Goal: Task Accomplishment & Management: Use online tool/utility

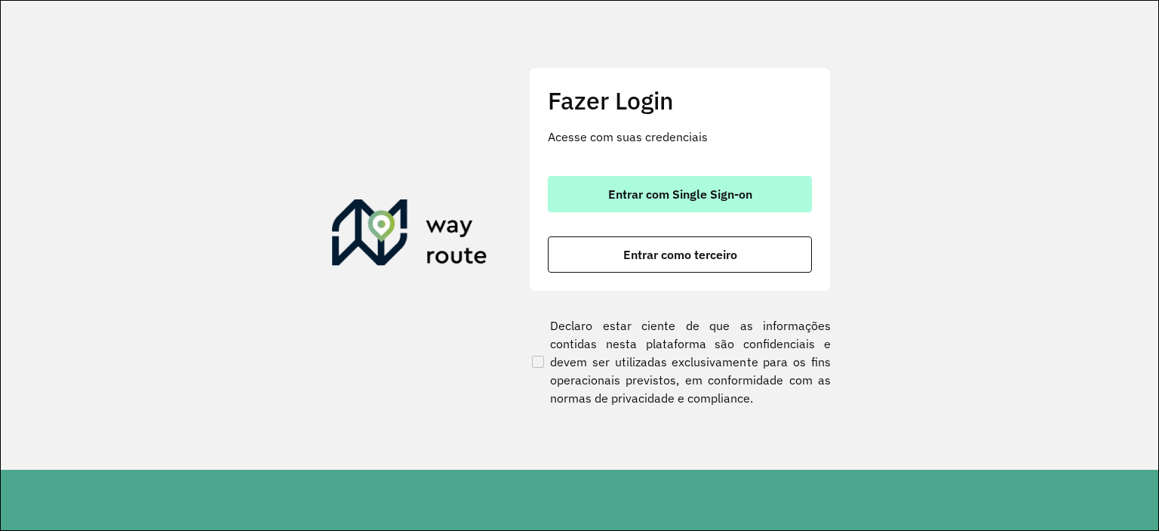
click at [664, 189] on span "Entrar com Single Sign-on" at bounding box center [680, 194] width 144 height 12
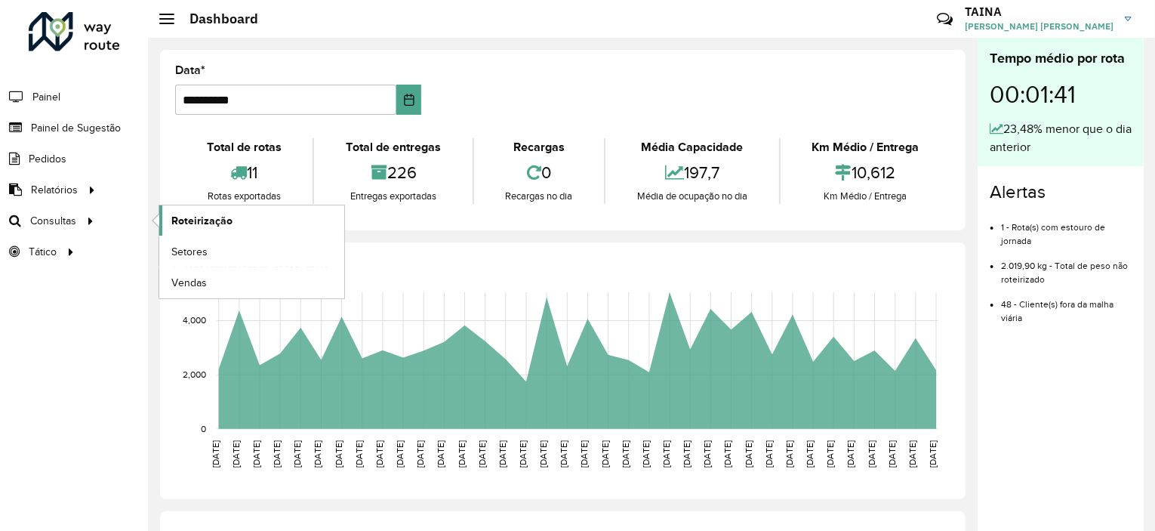
click at [177, 216] on span "Roteirização" at bounding box center [201, 221] width 61 height 16
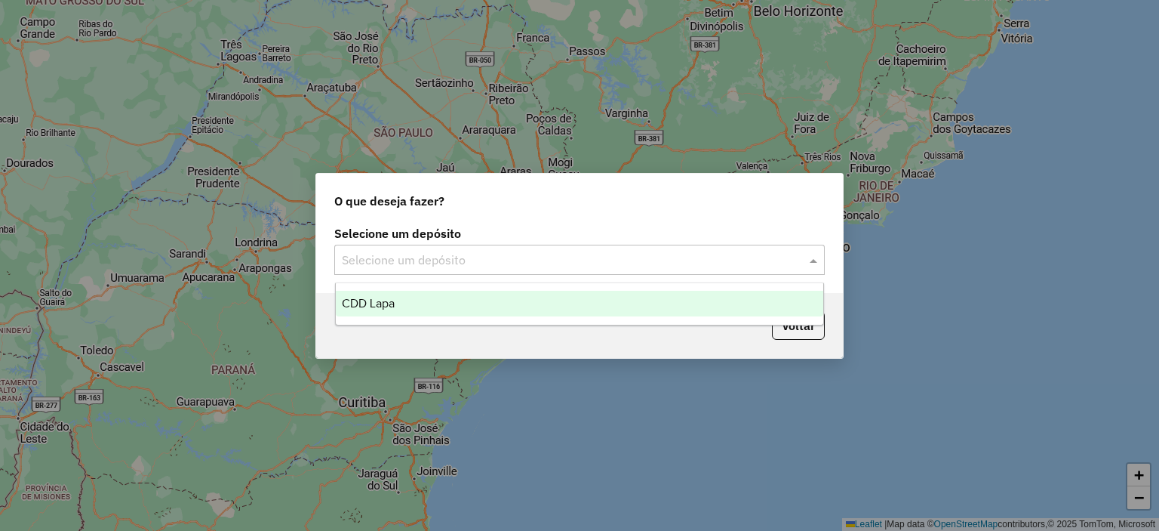
click at [513, 259] on input "text" at bounding box center [564, 260] width 445 height 18
drag, startPoint x: 378, startPoint y: 302, endPoint x: 531, endPoint y: 315, distance: 153.8
click at [384, 302] on span "CDD Lapa" at bounding box center [368, 303] width 53 height 13
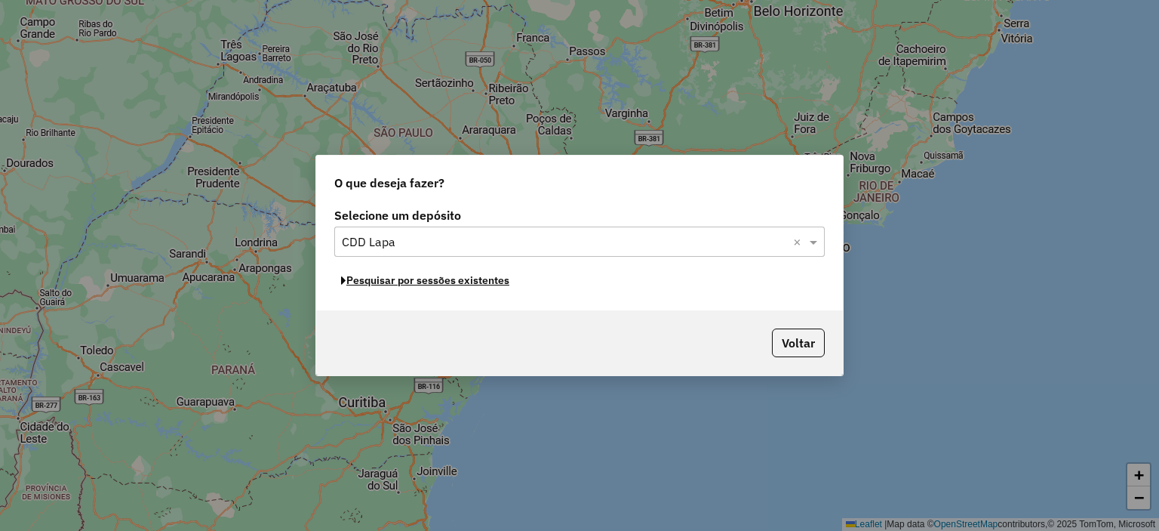
click at [445, 279] on button "Pesquisar por sessões existentes" at bounding box center [425, 280] width 182 height 23
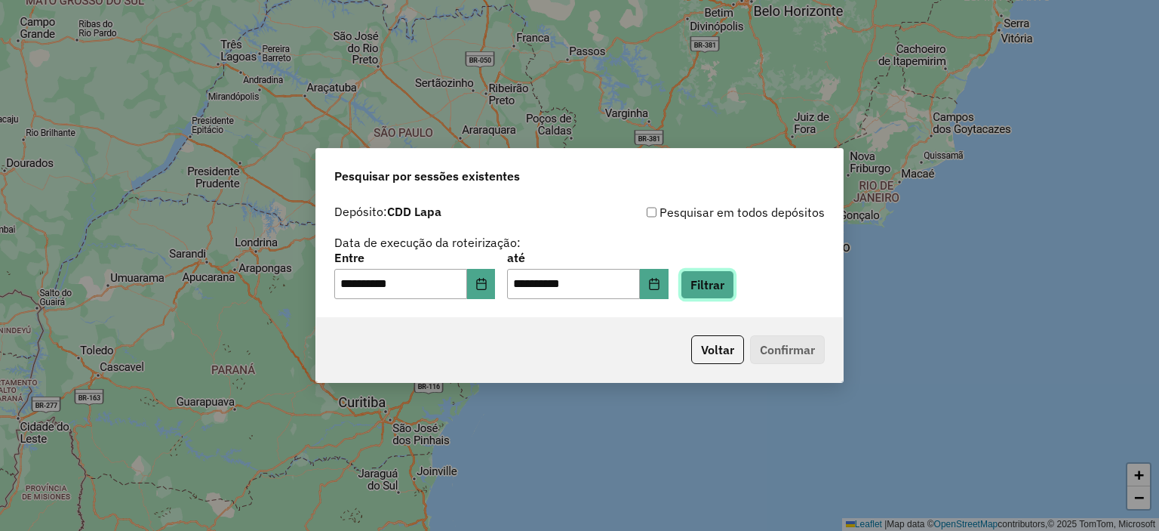
click at [731, 284] on button "Filtrar" at bounding box center [708, 284] width 54 height 29
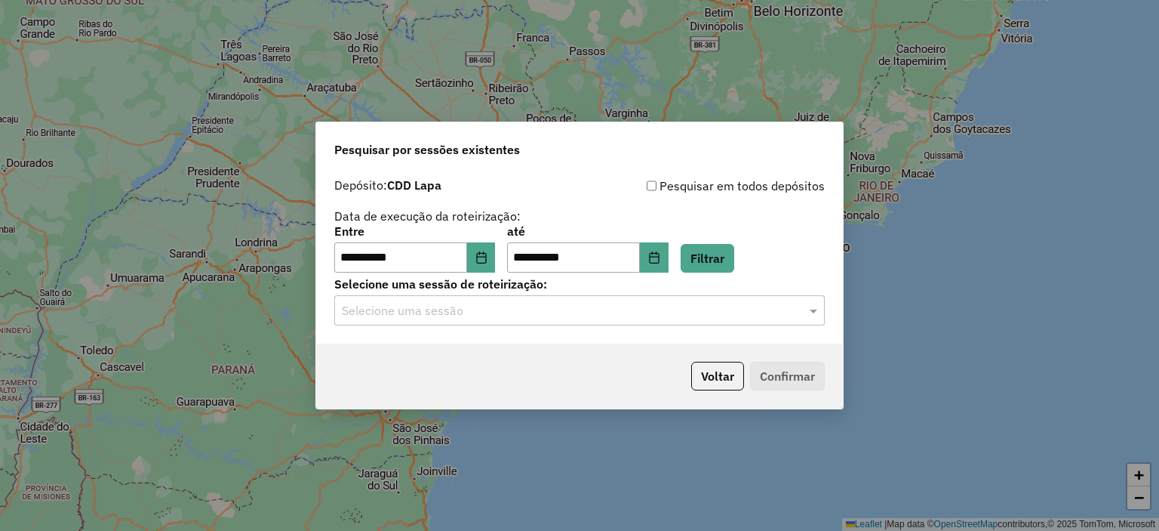
click at [534, 306] on input "text" at bounding box center [564, 311] width 445 height 18
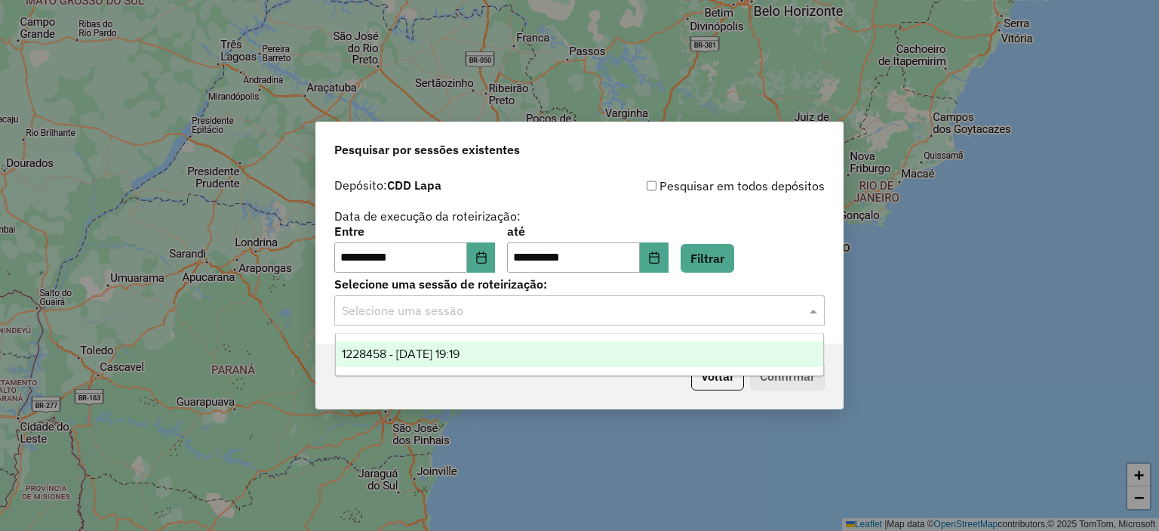
click at [409, 362] on div "1228458 - [DATE] 19:19" at bounding box center [580, 354] width 488 height 26
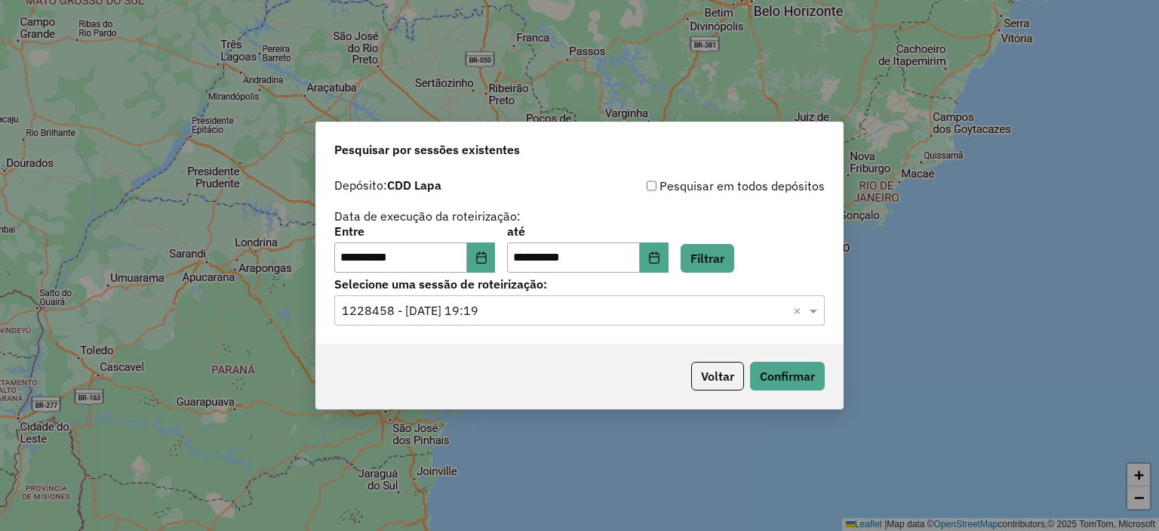
click at [771, 361] on div "Voltar Confirmar" at bounding box center [579, 375] width 527 height 65
click at [771, 371] on button "Confirmar" at bounding box center [787, 376] width 75 height 29
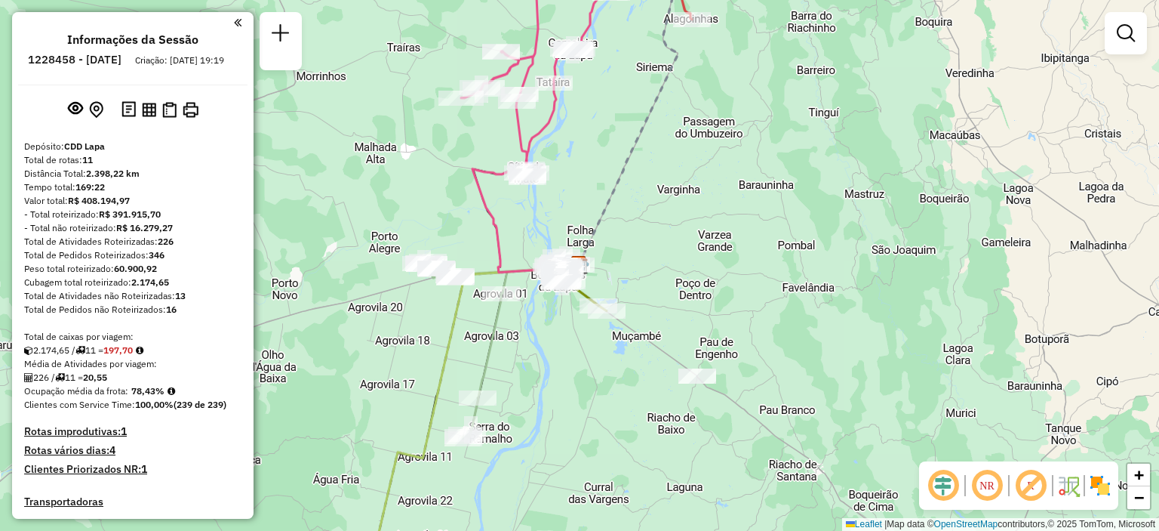
scroll to position [226, 0]
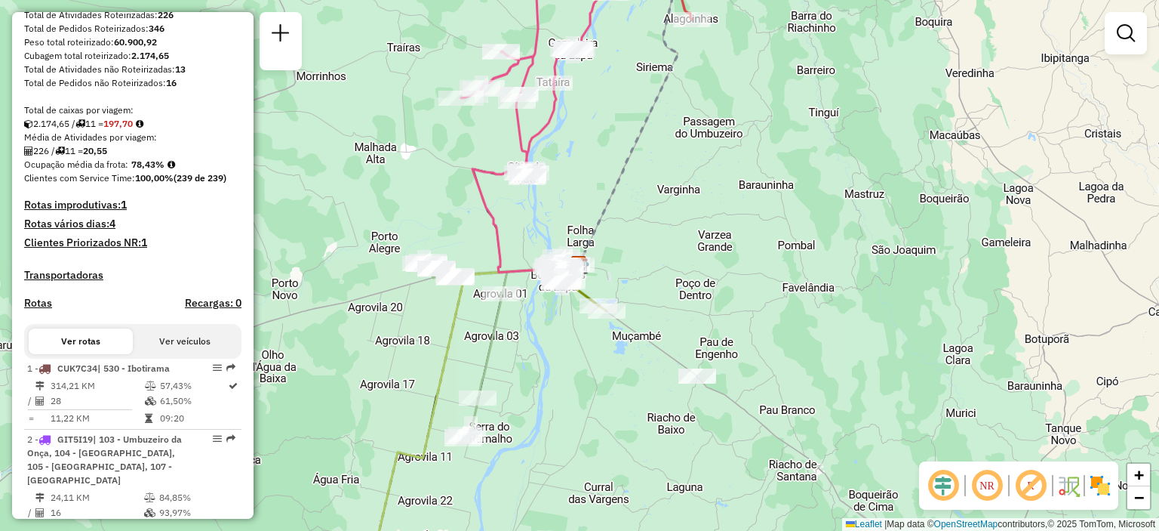
click at [106, 392] on td "314,21 KM" at bounding box center [97, 385] width 94 height 15
select select "**********"
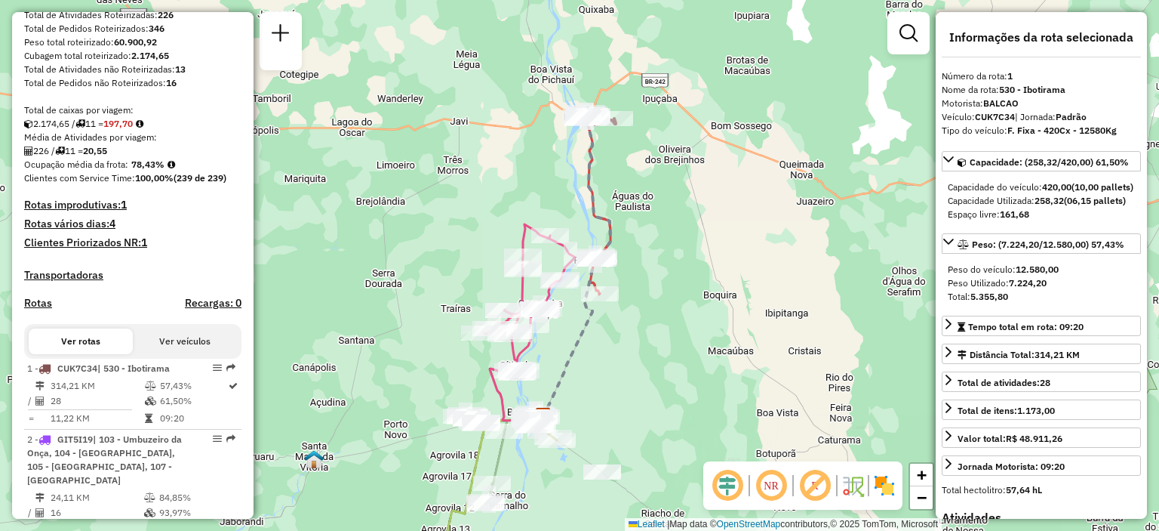
scroll to position [302, 0]
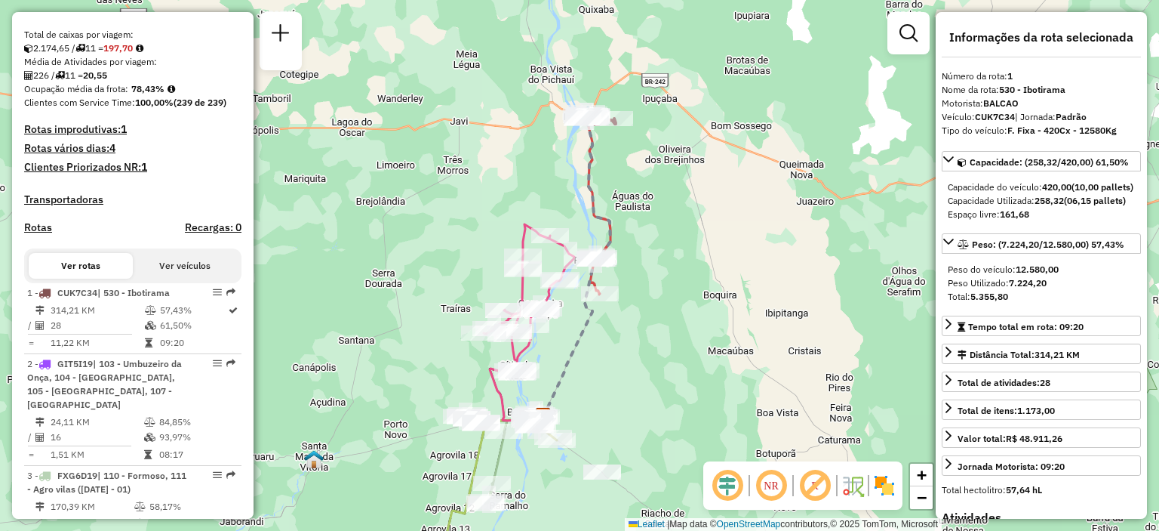
click at [780, 491] on em at bounding box center [771, 485] width 36 height 36
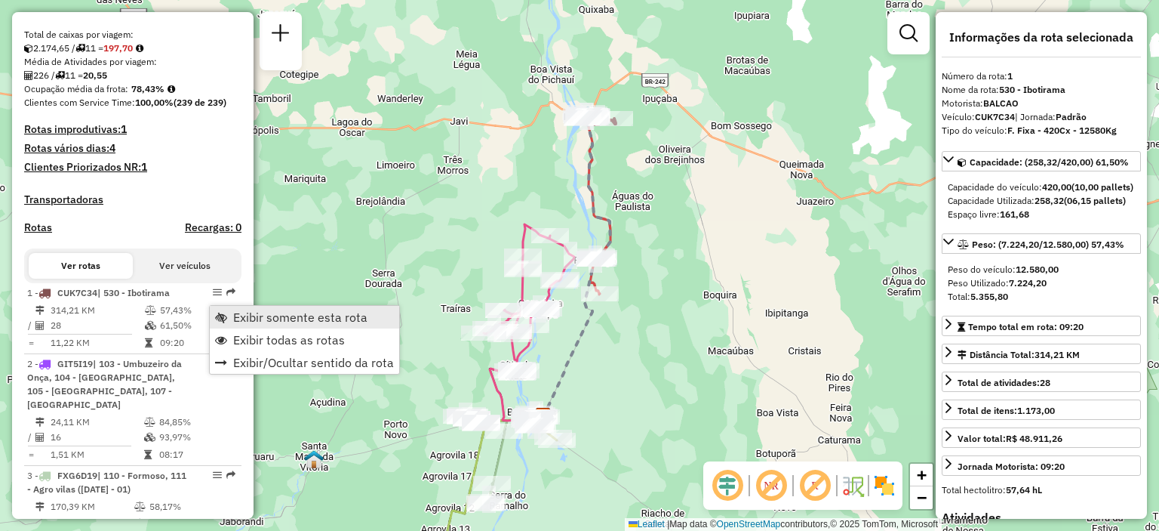
click at [266, 317] on span "Exibir somente esta rota" at bounding box center [300, 317] width 134 height 12
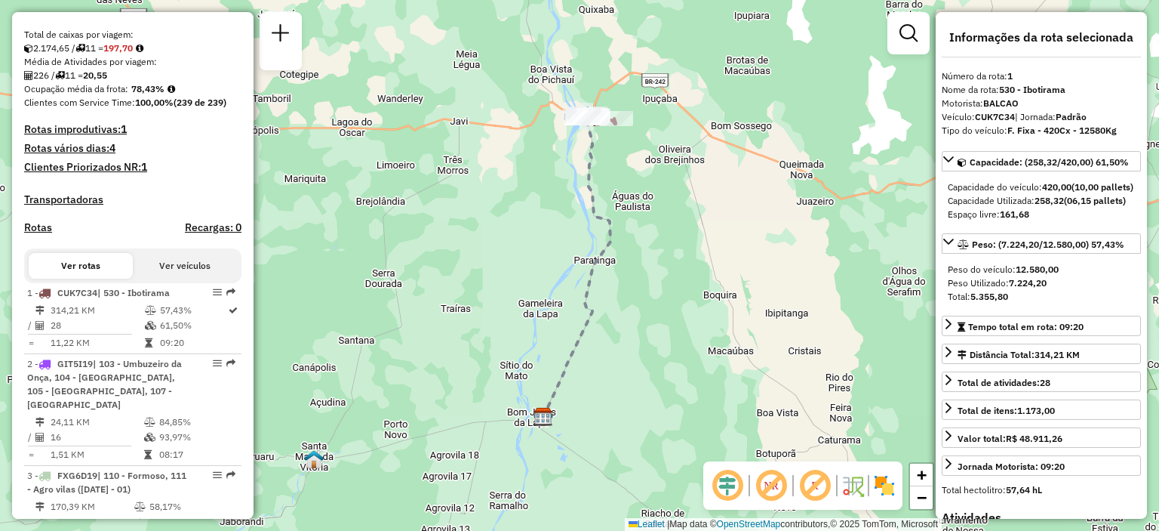
scroll to position [377, 0]
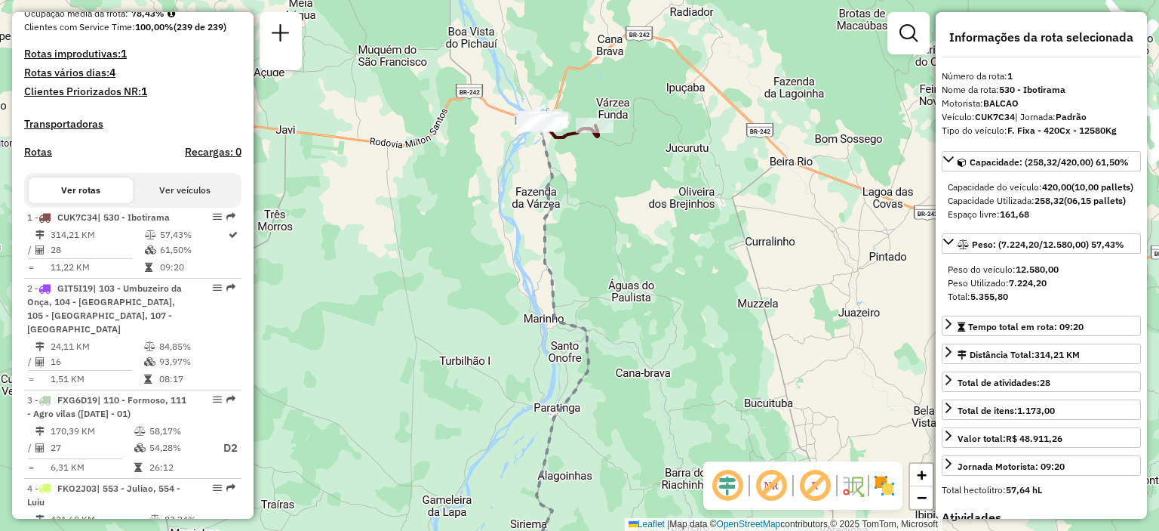
drag, startPoint x: 606, startPoint y: 137, endPoint x: 559, endPoint y: 319, distance: 188.6
click at [559, 319] on div "Janela de atendimento Grade de atendimento Capacidade Transportadoras Veículos …" at bounding box center [579, 265] width 1159 height 531
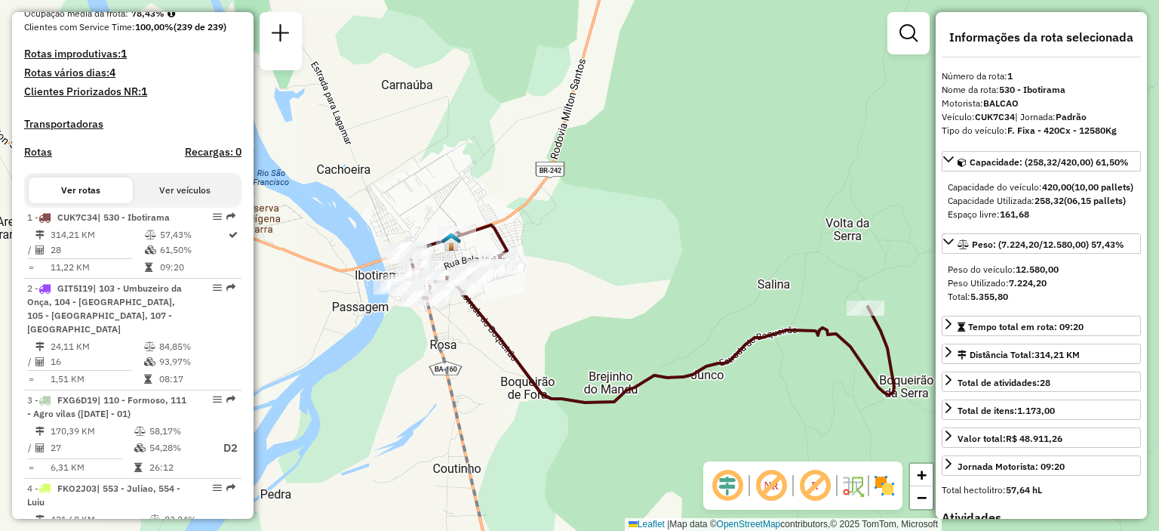
drag, startPoint x: 516, startPoint y: 274, endPoint x: 551, endPoint y: 206, distance: 76.3
click at [551, 206] on div "Janela de atendimento Grade de atendimento Capacidade Transportadoras Veículos …" at bounding box center [579, 265] width 1159 height 531
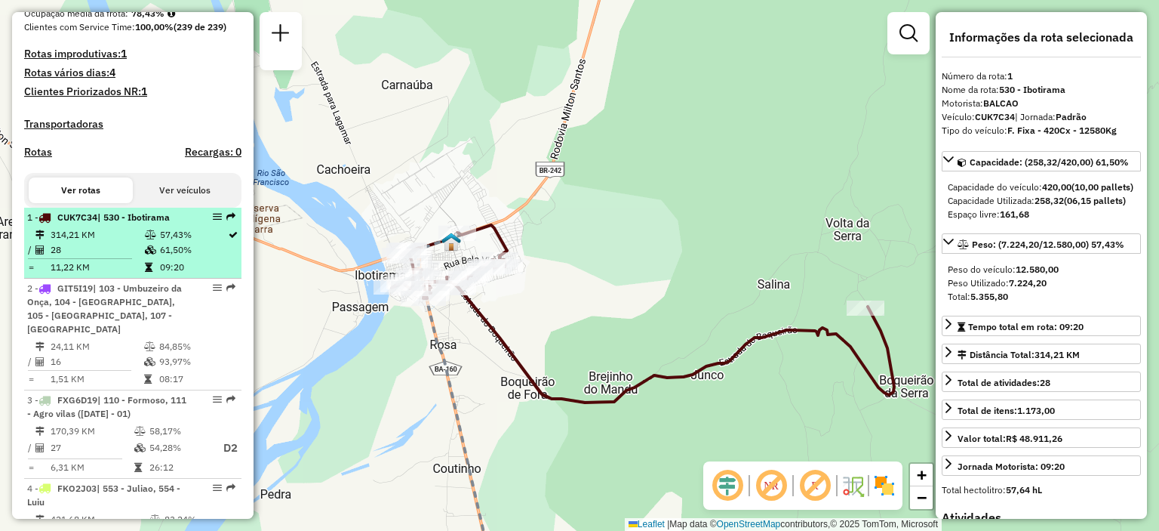
click at [103, 242] on td "314,21 KM" at bounding box center [97, 234] width 94 height 15
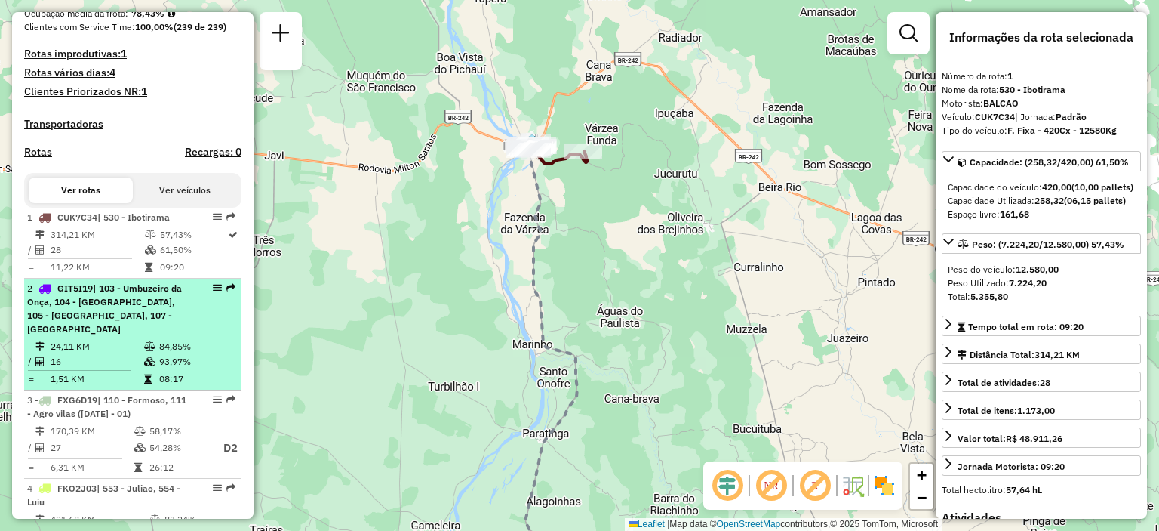
click at [183, 320] on div "2 - GIT5I19 | 103 - Umbuzeiro da Onça, 104 - Brasilandia, 105 - Beira Rio, 107 …" at bounding box center [132, 309] width 211 height 54
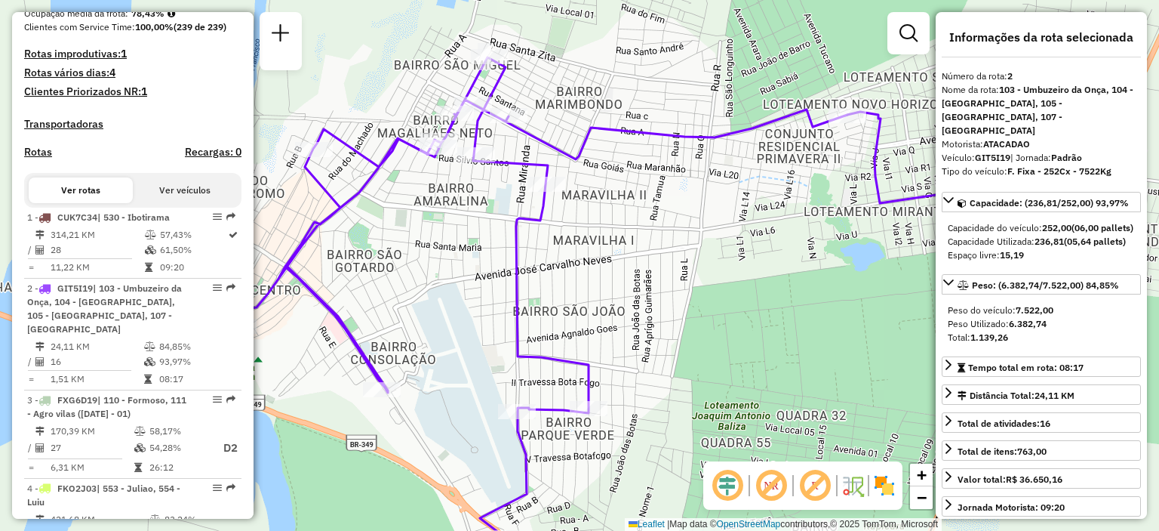
drag, startPoint x: 574, startPoint y: 202, endPoint x: 615, endPoint y: 208, distance: 41.1
click at [615, 208] on div "Janela de atendimento Grade de atendimento Capacidade Transportadoras Veículos …" at bounding box center [579, 265] width 1159 height 531
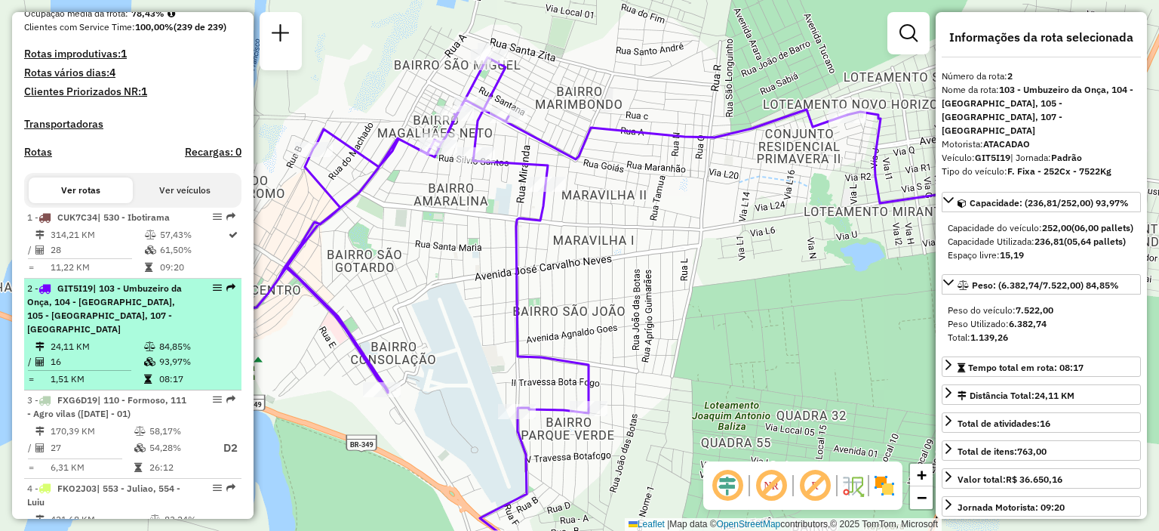
scroll to position [453, 0]
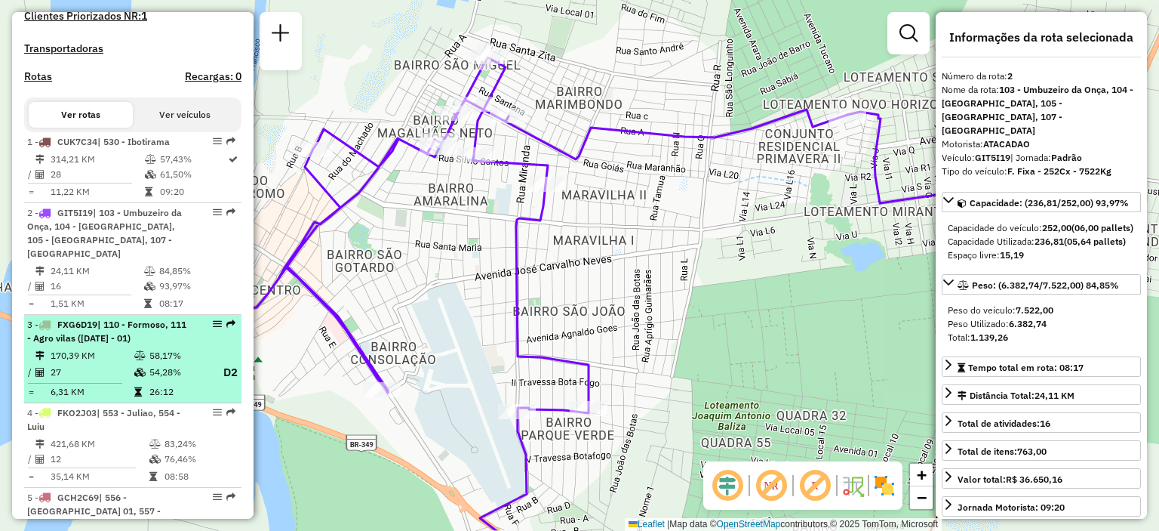
click at [171, 348] on td "58,17%" at bounding box center [179, 355] width 60 height 15
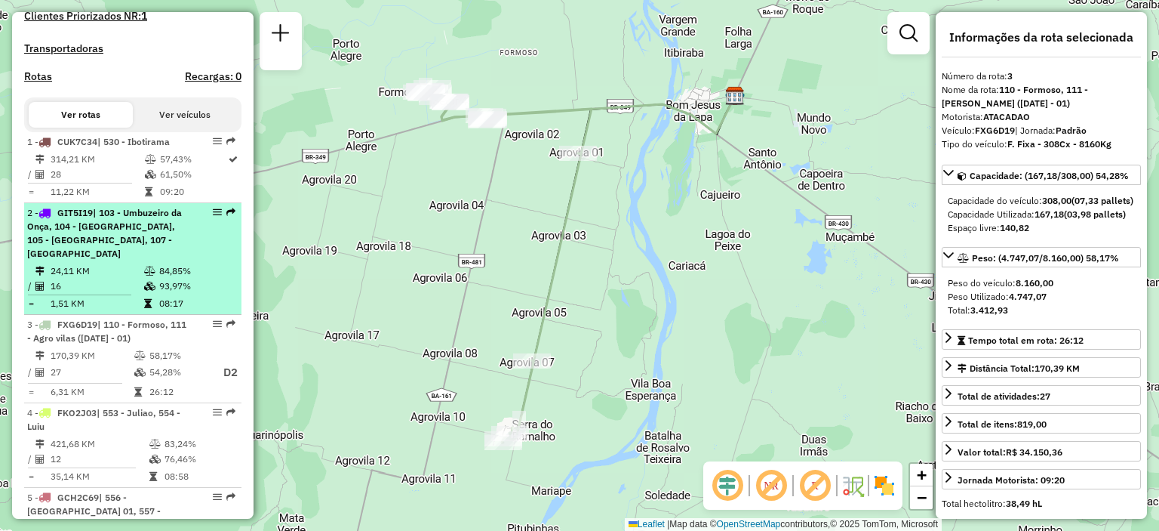
click at [217, 256] on div "2 - GIT5I19 | 103 - Umbuzeiro da Onça, 104 - Brasilandia, 105 - Beira Rio, 107 …" at bounding box center [132, 233] width 211 height 54
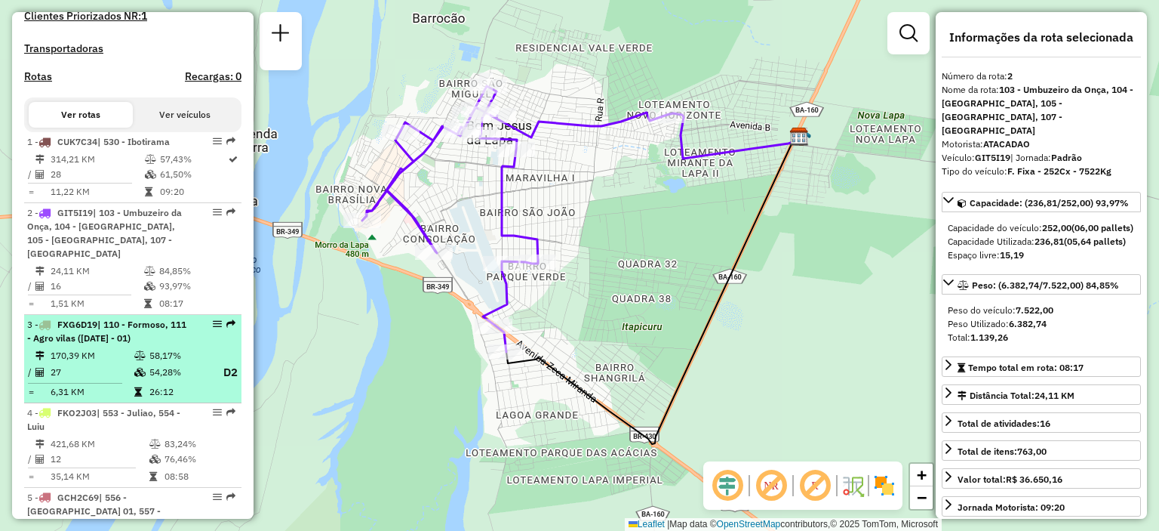
click at [174, 348] on td "58,17%" at bounding box center [179, 355] width 60 height 15
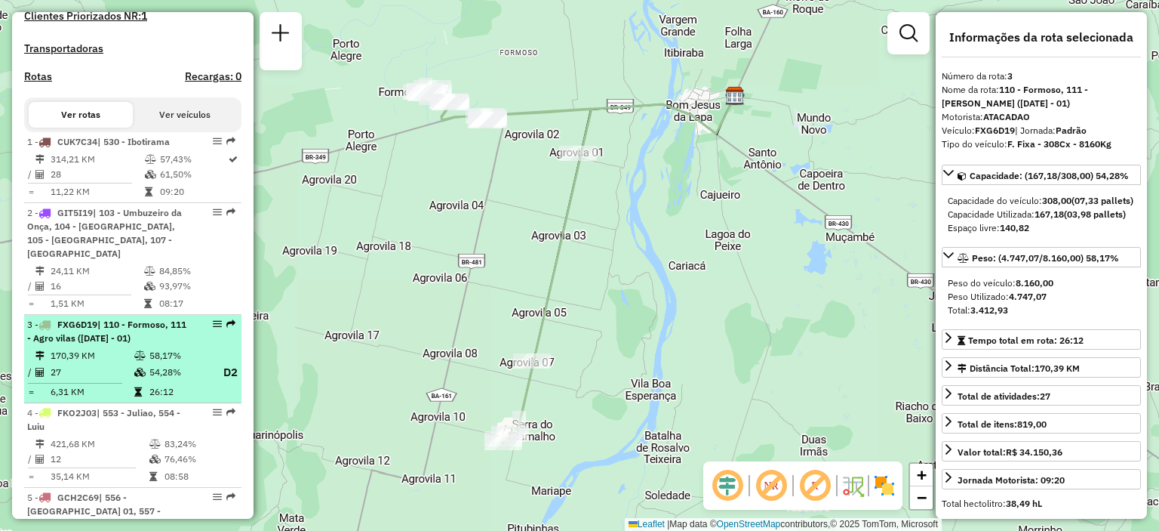
click at [191, 327] on div at bounding box center [212, 323] width 45 height 9
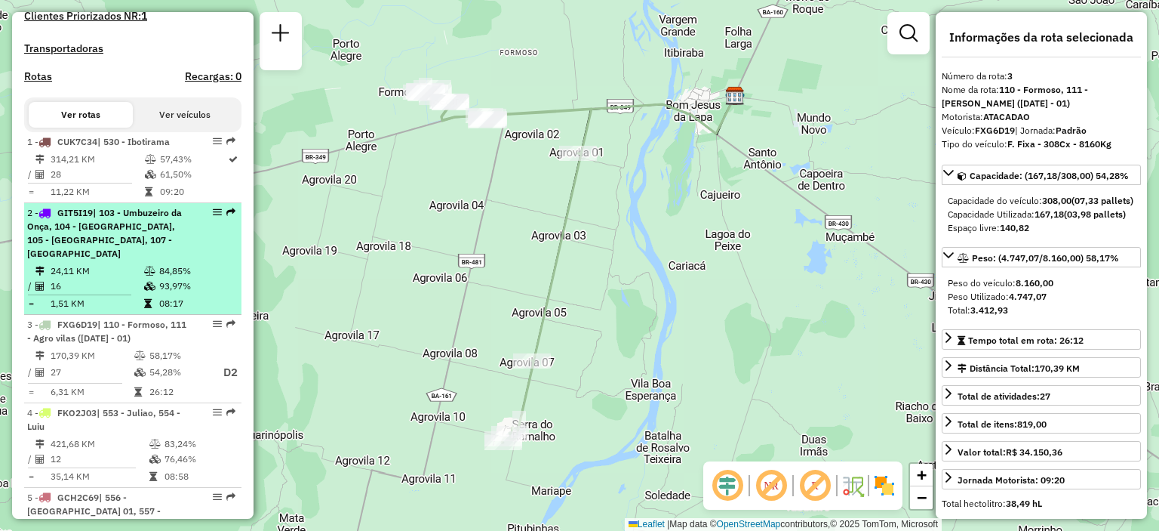
click at [199, 244] on div "2 - GIT5I19 | 103 - Umbuzeiro da Onça, 104 - Brasilandia, 105 - Beira Rio, 107 …" at bounding box center [132, 233] width 211 height 54
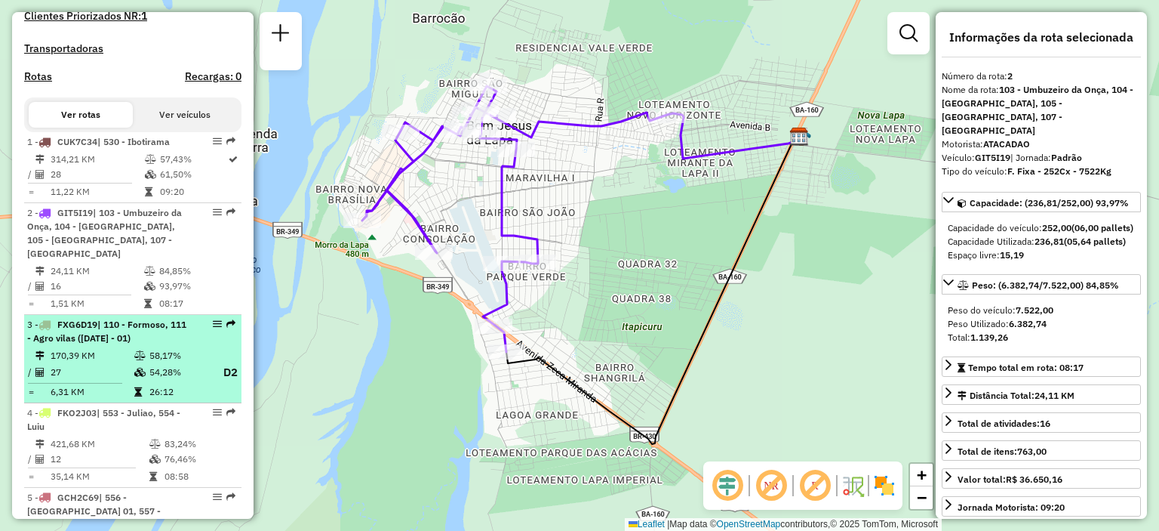
click at [186, 337] on div "3 - FXG6D19 | 110 - Formoso, 111 - Agro vilas (05 - 07 - 03 - 01)" at bounding box center [132, 331] width 211 height 27
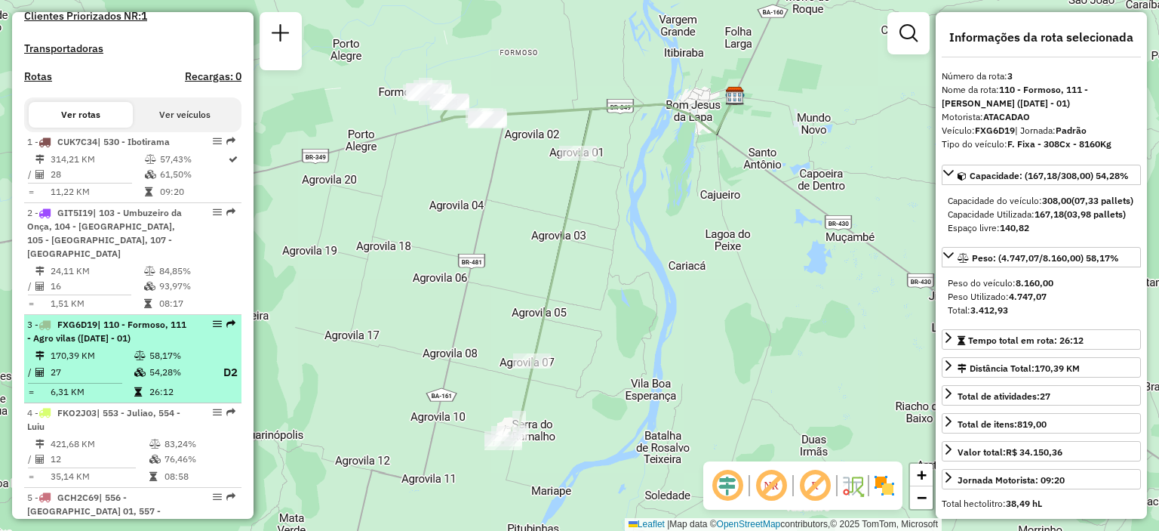
click at [175, 348] on td "58,17%" at bounding box center [179, 355] width 60 height 15
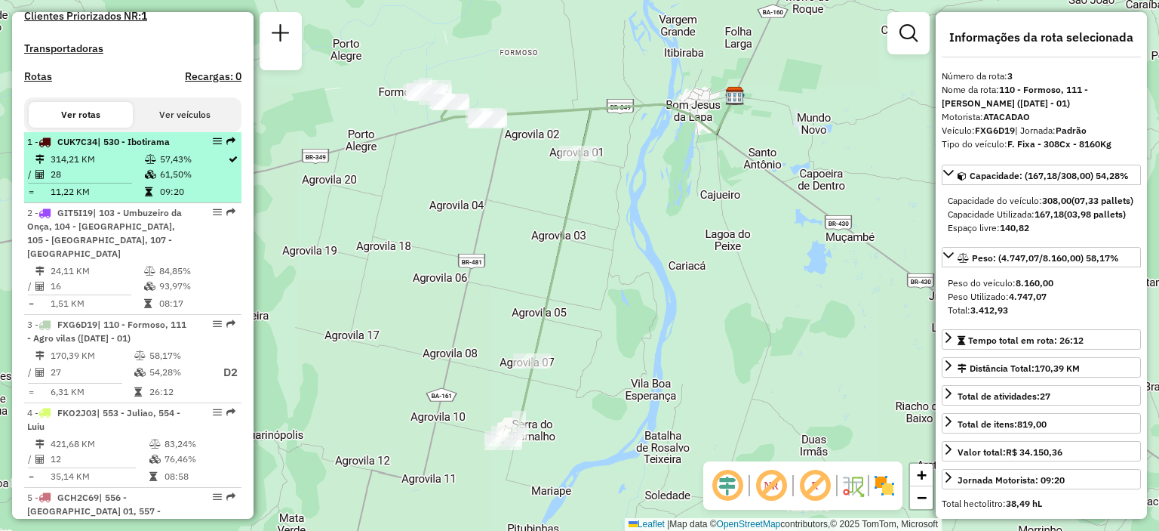
click at [131, 162] on li "1 - CUK7C34 | 530 - Ibotirama 314,21 KM 57,43% / 28 61,50% = 11,22 KM 09:20" at bounding box center [132, 167] width 217 height 71
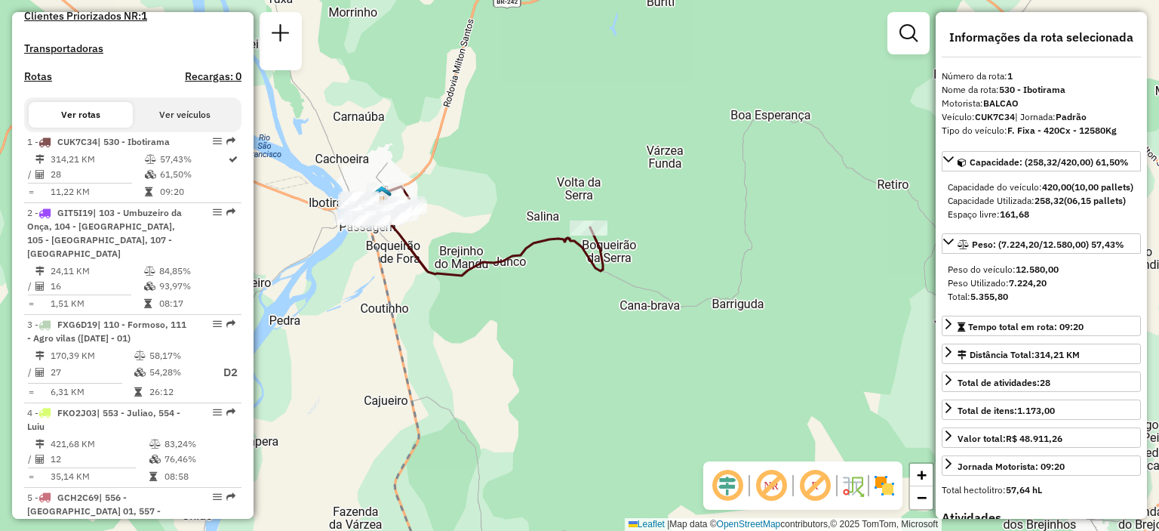
drag, startPoint x: 503, startPoint y: 106, endPoint x: 540, endPoint y: 162, distance: 67.0
click at [540, 162] on div "Janela de atendimento Grade de atendimento Capacidade Transportadoras Veículos …" at bounding box center [579, 265] width 1159 height 531
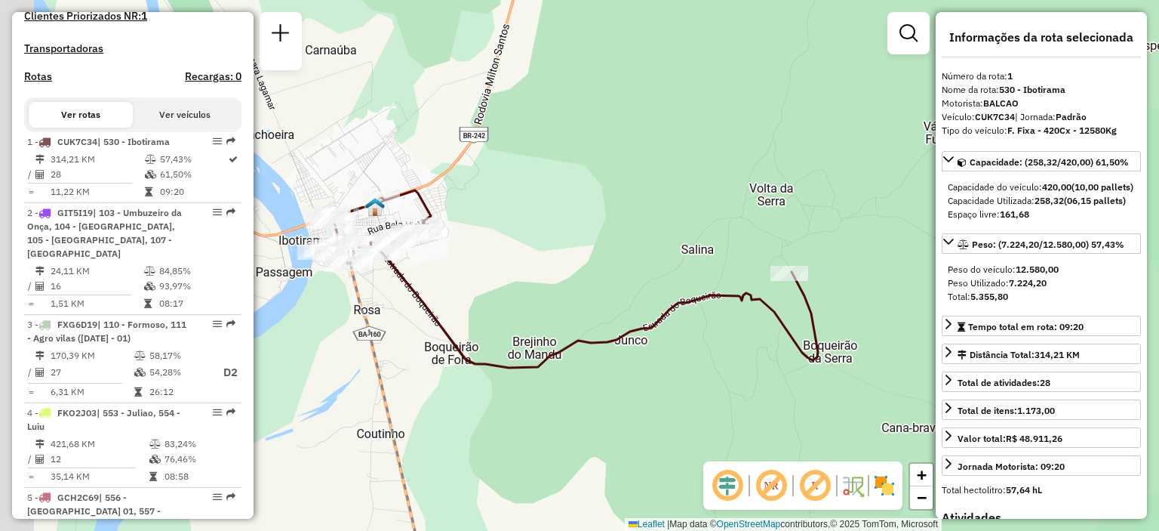
drag, startPoint x: 484, startPoint y: 232, endPoint x: 625, endPoint y: 218, distance: 141.9
click at [625, 218] on div "Janela de atendimento Grade de atendimento Capacidade Transportadoras Veículos …" at bounding box center [579, 265] width 1159 height 531
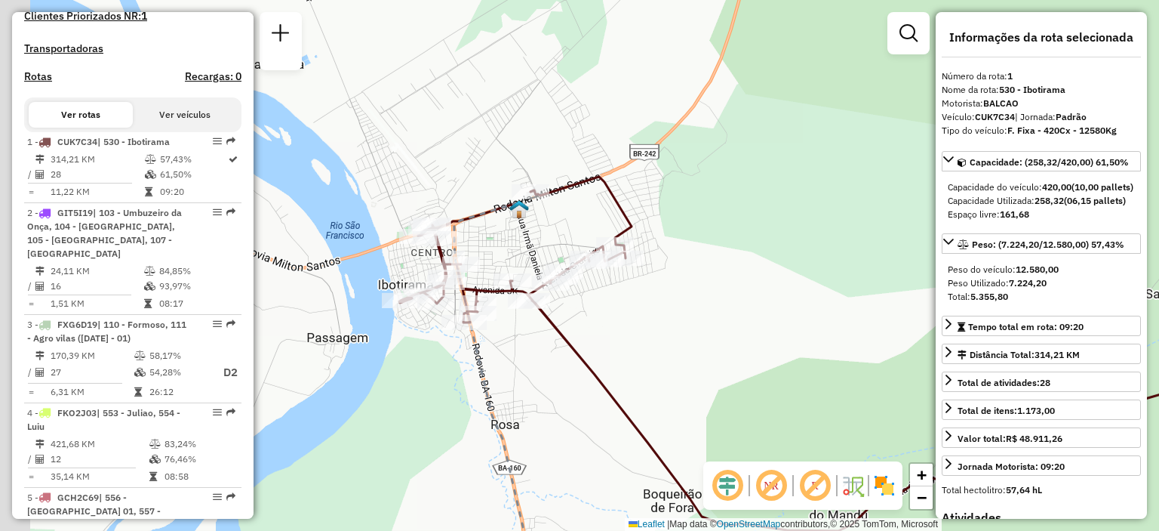
drag, startPoint x: 479, startPoint y: 238, endPoint x: 697, endPoint y: 288, distance: 223.2
click at [697, 288] on div "Janela de atendimento Grade de atendimento Capacidade Transportadoras Veículos …" at bounding box center [579, 265] width 1159 height 531
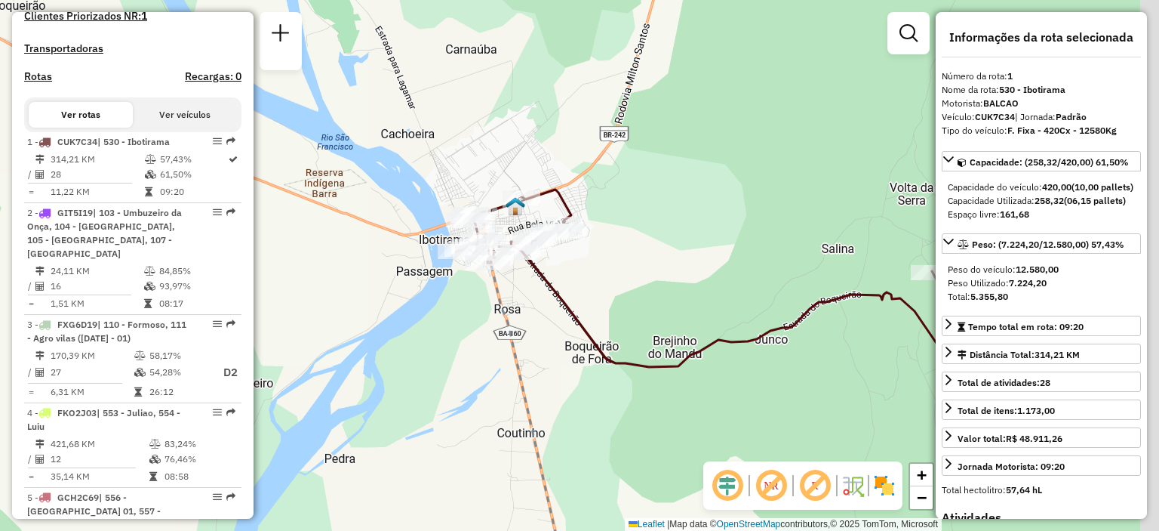
drag, startPoint x: 649, startPoint y: 307, endPoint x: 554, endPoint y: 225, distance: 125.8
click at [554, 225] on div "Janela de atendimento Grade de atendimento Capacidade Transportadoras Veículos …" at bounding box center [579, 265] width 1159 height 531
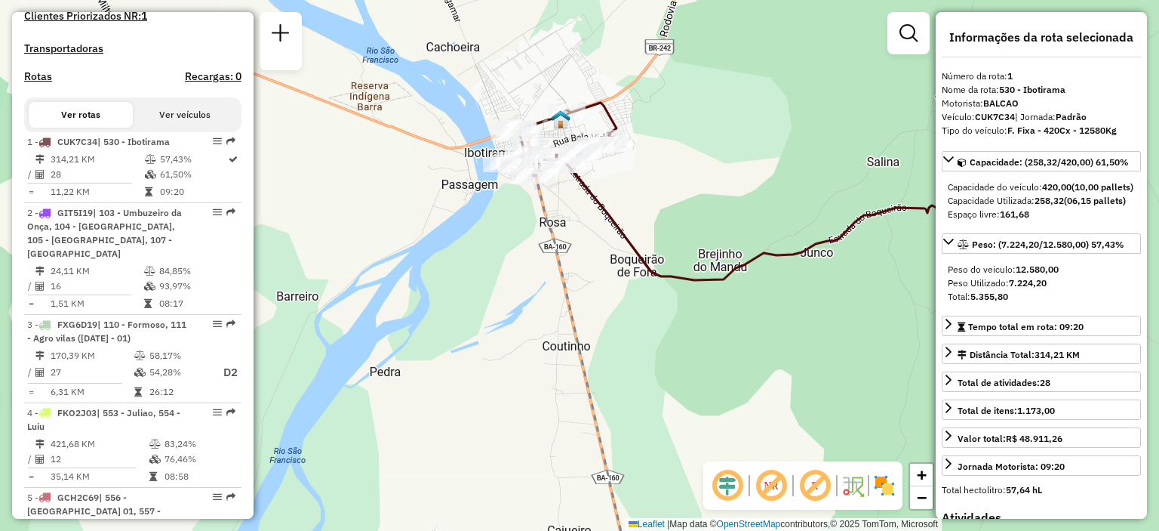
drag, startPoint x: 790, startPoint y: 174, endPoint x: 676, endPoint y: 192, distance: 114.5
click at [676, 192] on div "Janela de atendimento Grade de atendimento Capacidade Transportadoras Veículos …" at bounding box center [579, 265] width 1159 height 531
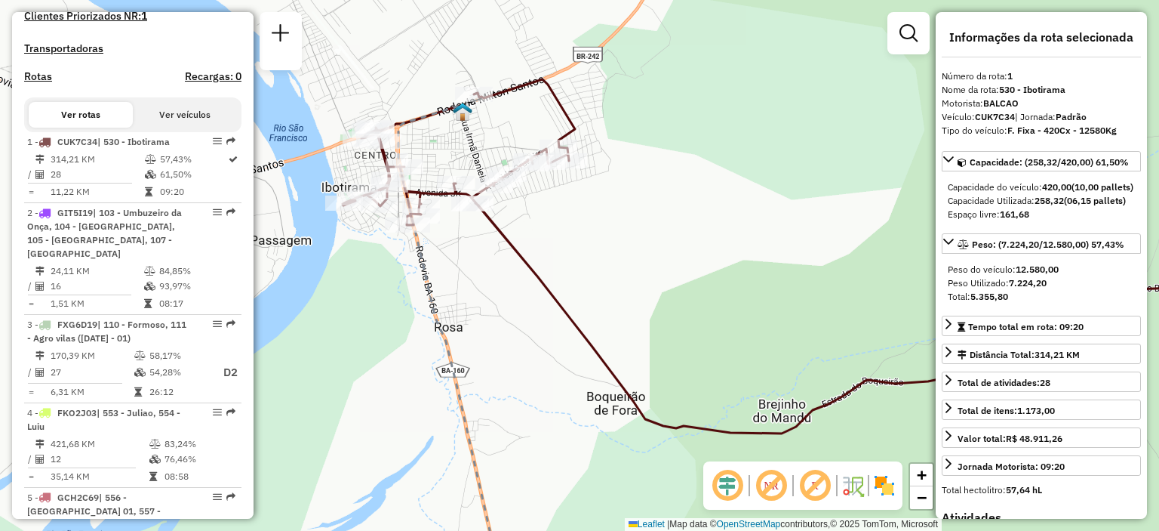
drag, startPoint x: 568, startPoint y: 170, endPoint x: 580, endPoint y: 206, distance: 38.4
click at [580, 206] on div "Janela de atendimento Grade de atendimento Capacidade Transportadoras Veículos …" at bounding box center [579, 265] width 1159 height 531
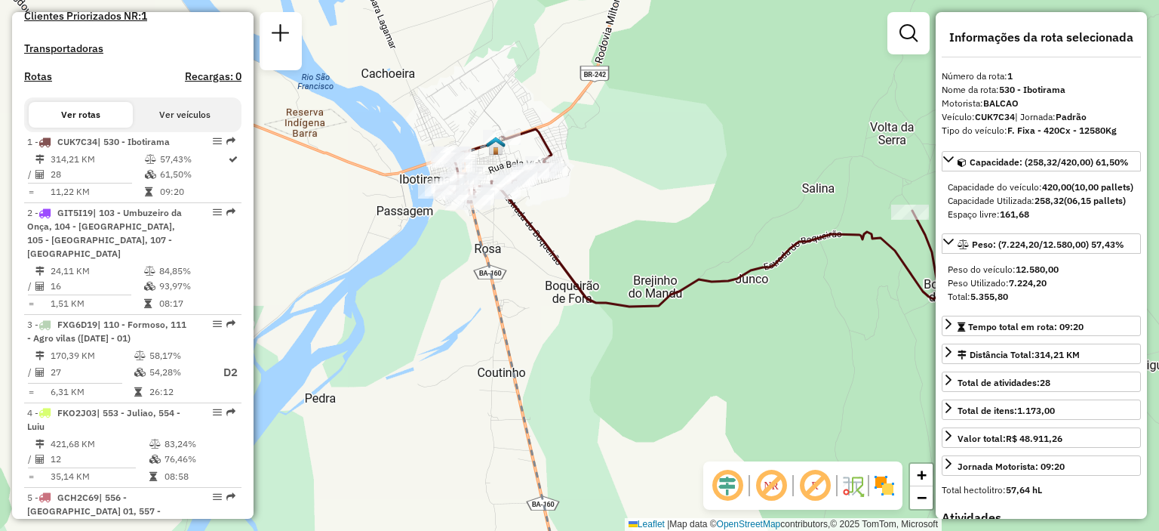
drag, startPoint x: 713, startPoint y: 229, endPoint x: 676, endPoint y: 205, distance: 44.0
click at [676, 205] on div "Janela de atendimento Grade de atendimento Capacidade Transportadoras Veículos …" at bounding box center [579, 265] width 1159 height 531
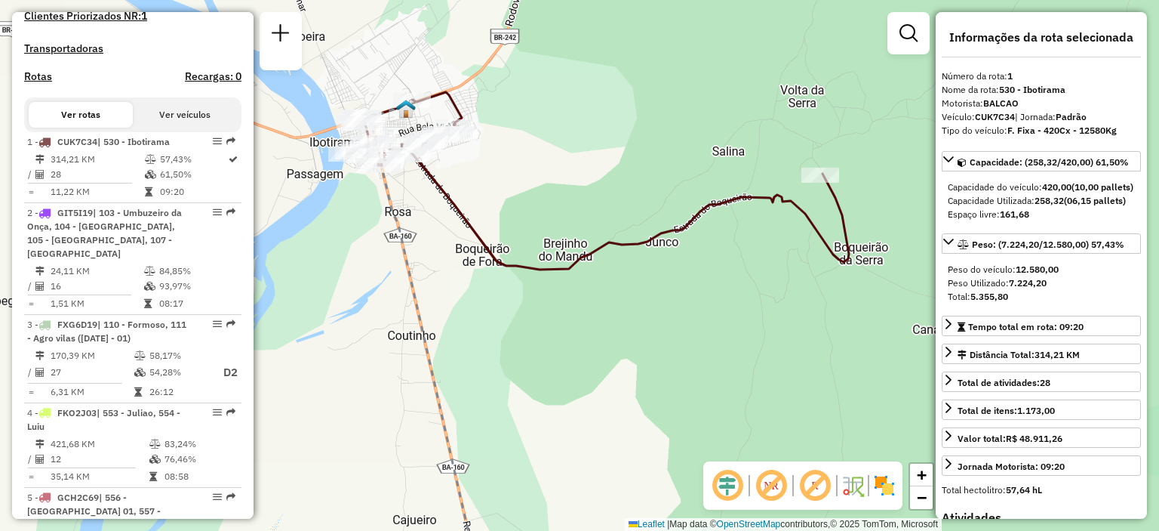
drag, startPoint x: 868, startPoint y: 265, endPoint x: 770, endPoint y: 243, distance: 100.5
click at [770, 243] on div "Janela de atendimento Grade de atendimento Capacidade Transportadoras Veículos …" at bounding box center [579, 265] width 1159 height 531
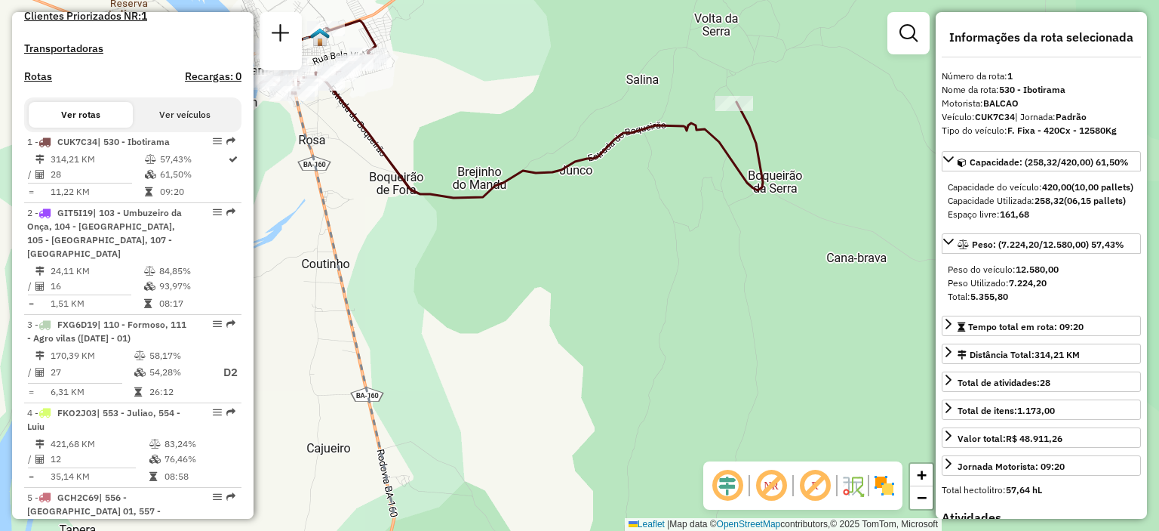
drag, startPoint x: 780, startPoint y: 349, endPoint x: 694, endPoint y: 280, distance: 110.1
click at [694, 280] on div "Janela de atendimento Grade de atendimento Capacidade Transportadoras Veículos …" at bounding box center [579, 265] width 1159 height 531
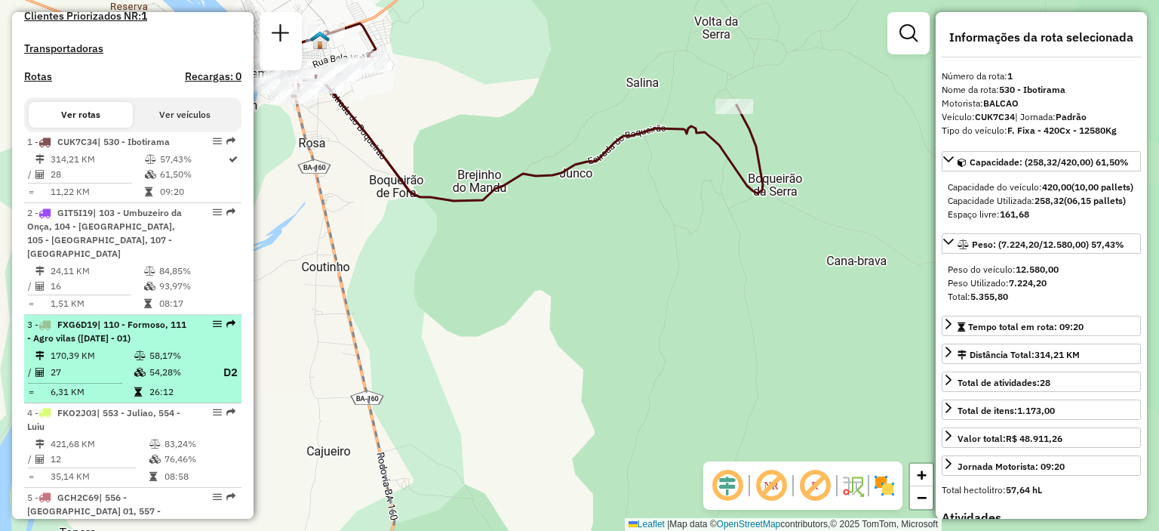
click at [112, 348] on td "170,39 KM" at bounding box center [92, 355] width 84 height 15
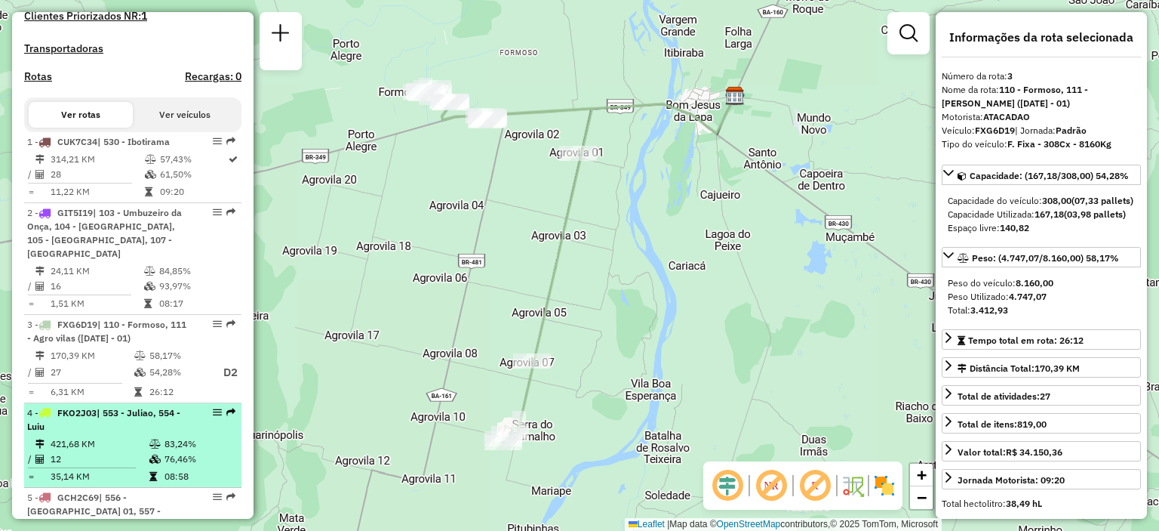
click at [117, 423] on div "4 - FKO2J03 | 553 - Juliao, 554 - Luiu" at bounding box center [107, 419] width 160 height 27
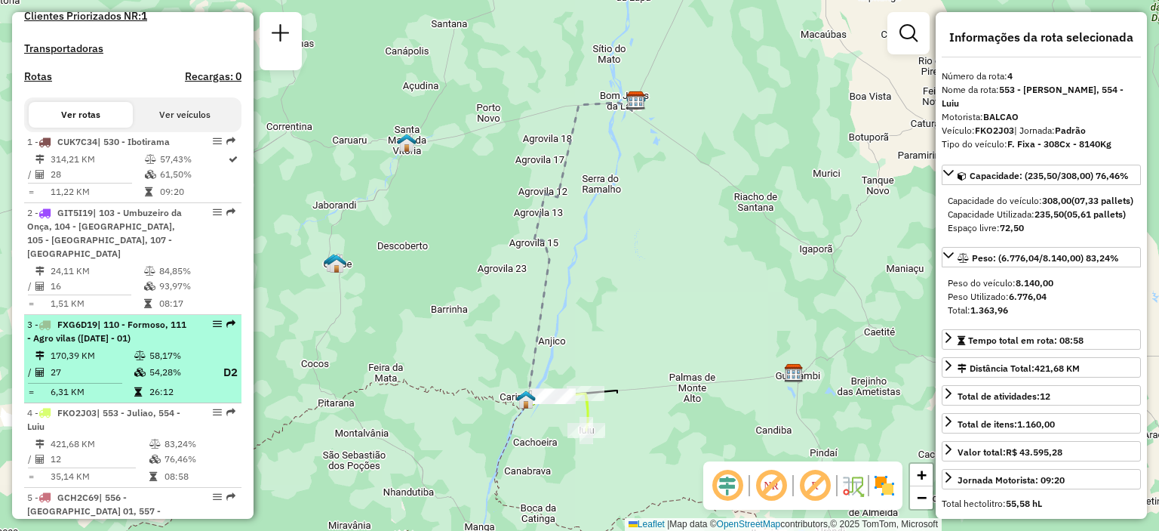
click at [169, 333] on div "3 - FXG6D19 | 110 - Formoso, 111 - Agro vilas (05 - 07 - 03 - 01)" at bounding box center [107, 331] width 160 height 27
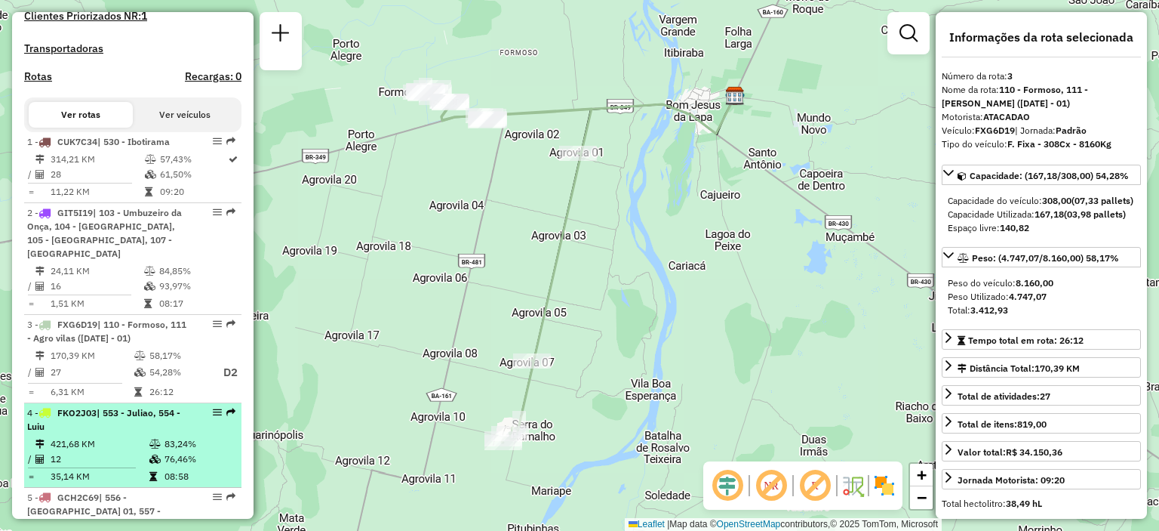
click at [128, 436] on td "421,68 KM" at bounding box center [99, 443] width 99 height 15
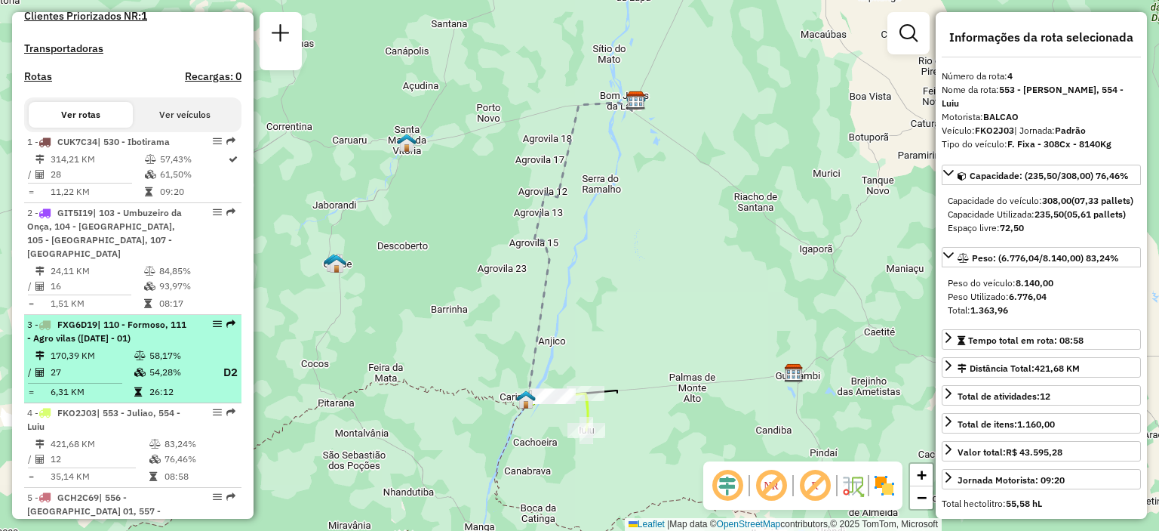
click at [124, 349] on td "170,39 KM" at bounding box center [92, 355] width 84 height 15
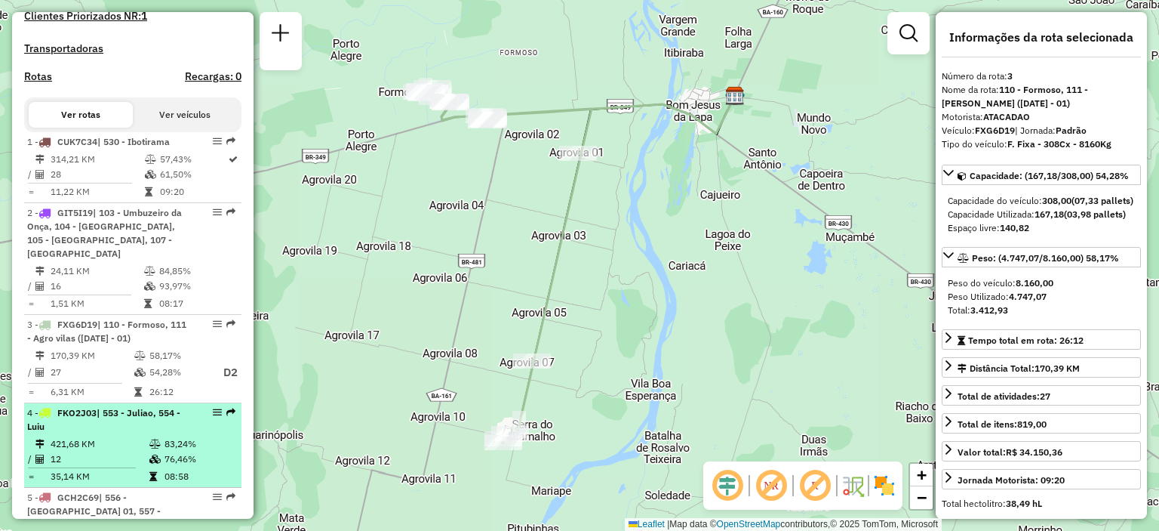
click at [135, 438] on td "421,68 KM" at bounding box center [99, 443] width 99 height 15
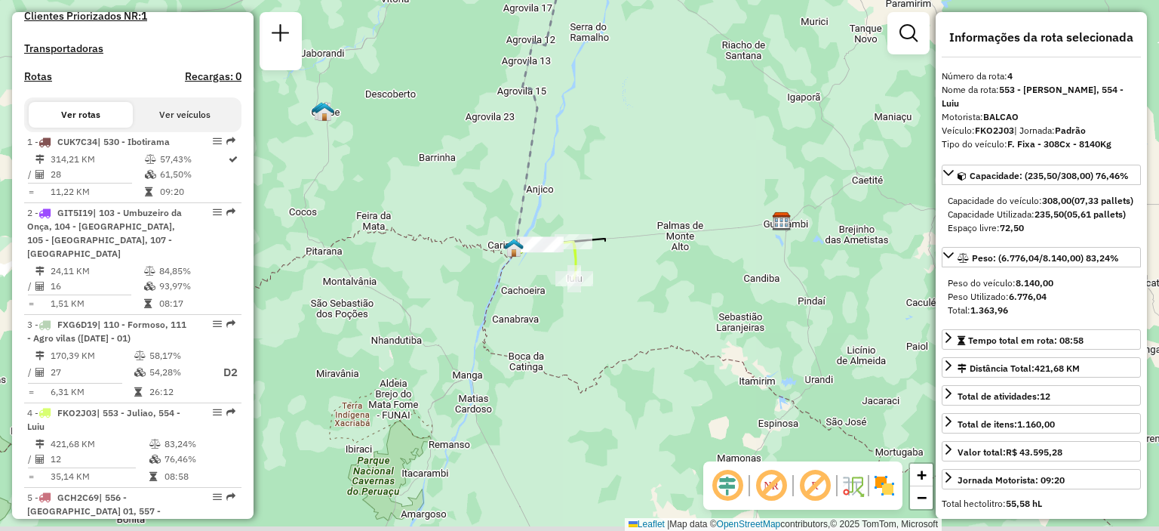
drag, startPoint x: 652, startPoint y: 327, endPoint x: 639, endPoint y: 195, distance: 132.8
click at [639, 195] on div "Janela de atendimento Grade de atendimento Capacidade Transportadoras Veículos …" at bounding box center [579, 265] width 1159 height 531
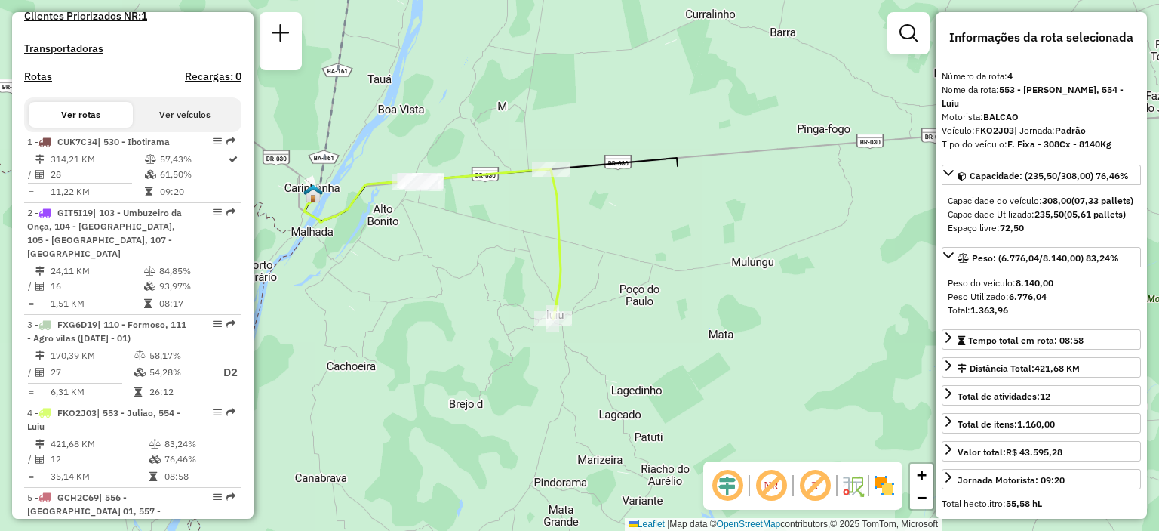
drag, startPoint x: 586, startPoint y: 211, endPoint x: 670, endPoint y: 240, distance: 89.5
click at [670, 240] on div "Janela de atendimento Grade de atendimento Capacidade Transportadoras Veículos …" at bounding box center [579, 265] width 1159 height 531
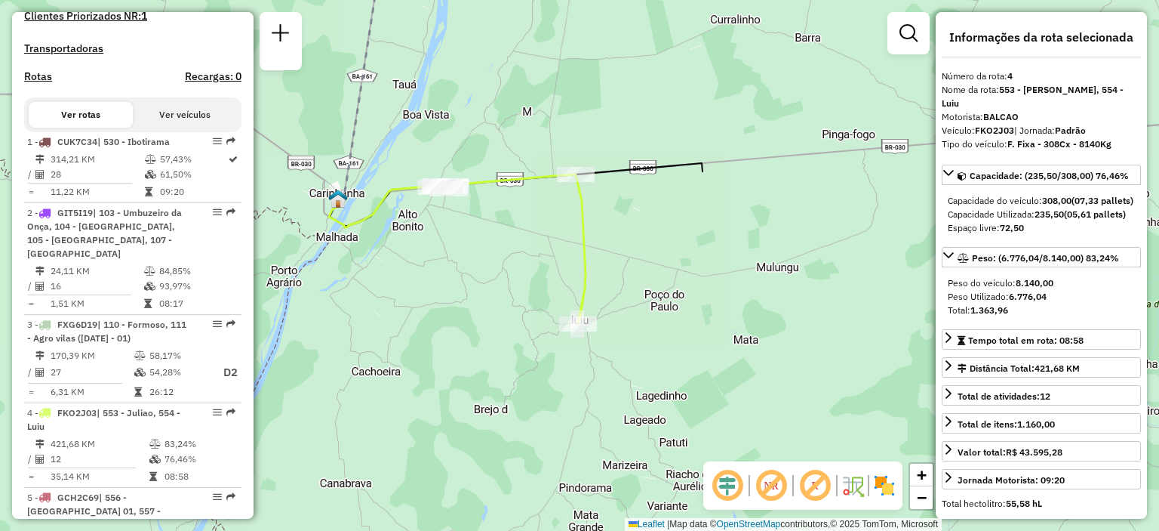
drag, startPoint x: 642, startPoint y: 218, endPoint x: 667, endPoint y: 223, distance: 25.5
click at [667, 223] on div "Janela de atendimento Grade de atendimento Capacidade Transportadoras Veículos …" at bounding box center [579, 265] width 1159 height 531
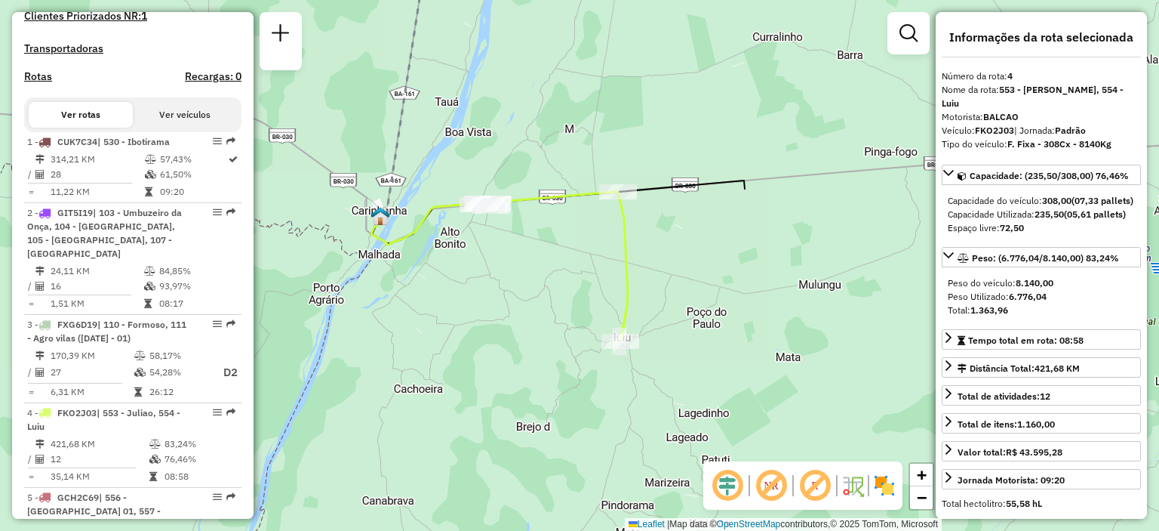
drag, startPoint x: 390, startPoint y: 266, endPoint x: 437, endPoint y: 288, distance: 51.7
click at [437, 288] on div "Janela de atendimento Grade de atendimento Capacidade Transportadoras Veículos …" at bounding box center [579, 265] width 1159 height 531
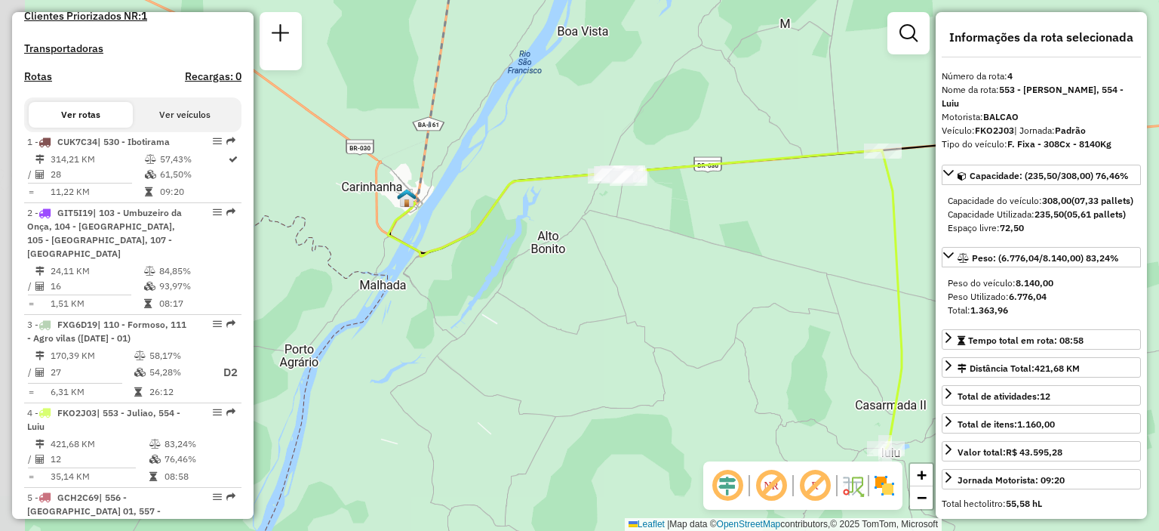
drag, startPoint x: 494, startPoint y: 212, endPoint x: 642, endPoint y: 220, distance: 148.1
click at [642, 220] on div "Janela de atendimento Grade de atendimento Capacidade Transportadoras Veículos …" at bounding box center [579, 265] width 1159 height 531
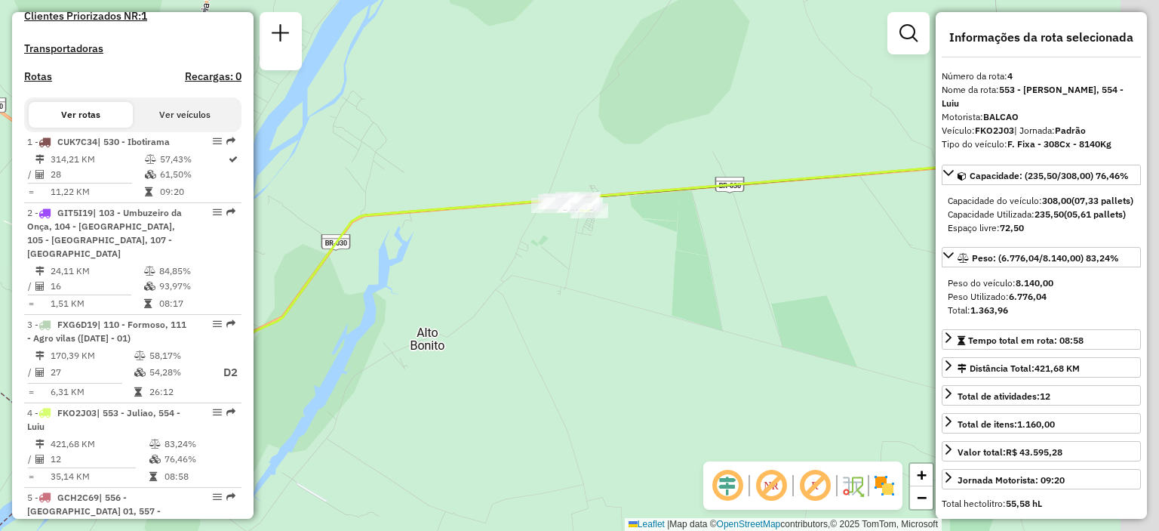
drag, startPoint x: 648, startPoint y: 202, endPoint x: 454, endPoint y: 255, distance: 201.1
click at [450, 256] on div "Janela de atendimento Grade de atendimento Capacidade Transportadoras Veículos …" at bounding box center [579, 265] width 1159 height 531
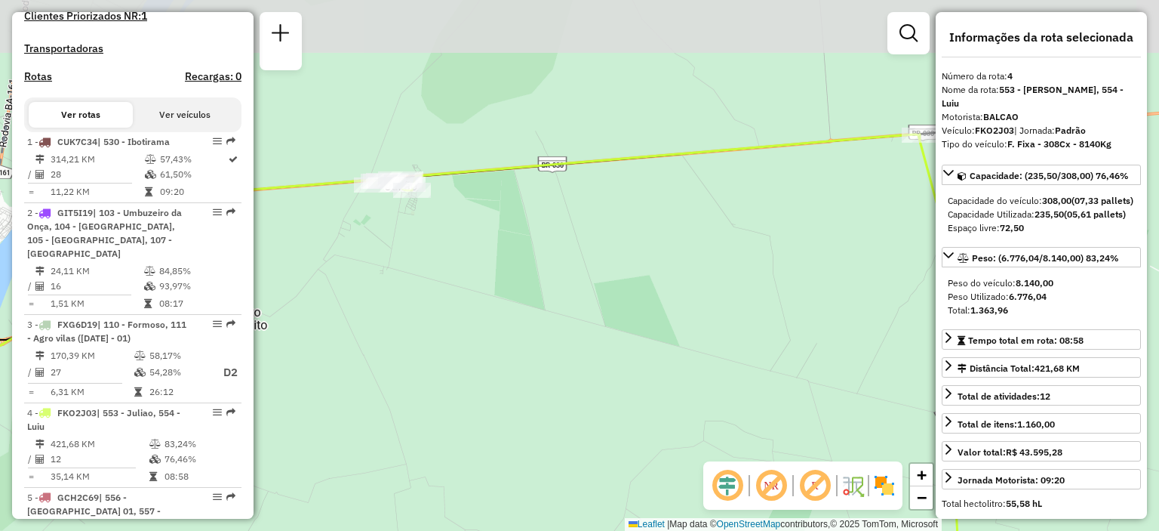
drag, startPoint x: 508, startPoint y: 152, endPoint x: 525, endPoint y: 309, distance: 157.2
click at [540, 332] on div "Janela de atendimento Grade de atendimento Capacidade Transportadoras Veículos …" at bounding box center [579, 265] width 1159 height 531
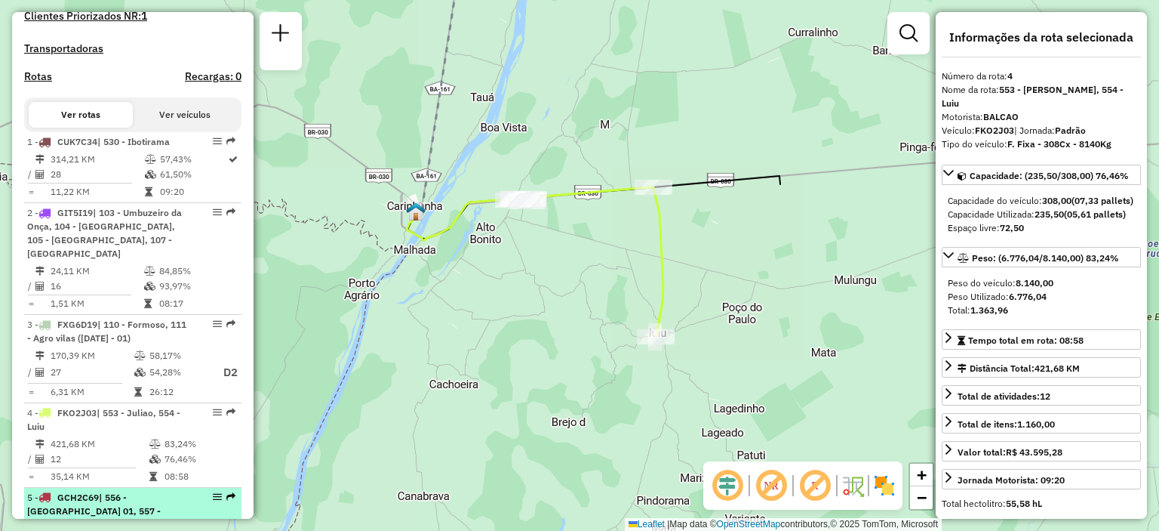
scroll to position [604, 0]
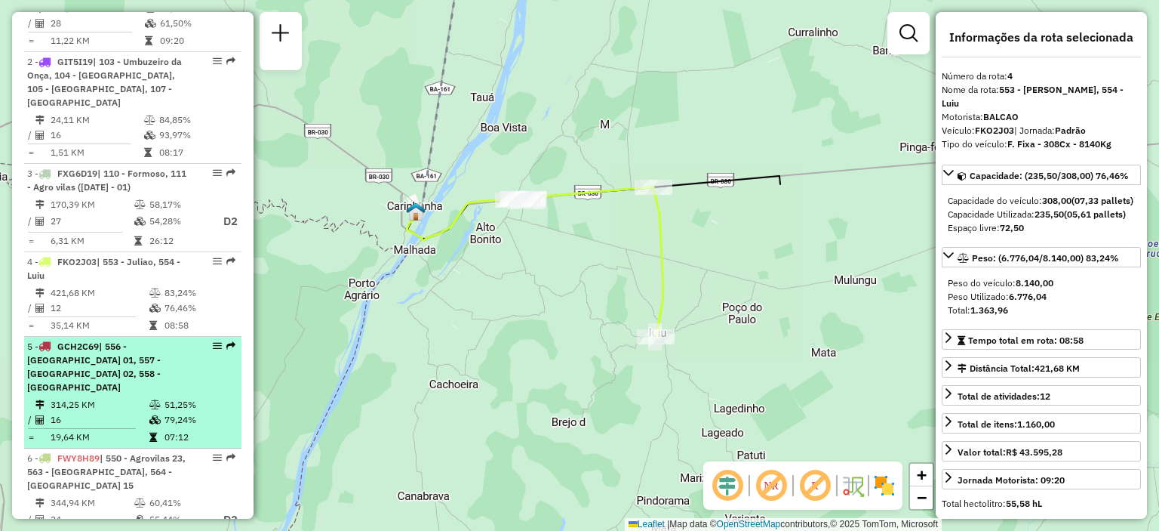
click at [117, 365] on div "5 - GCH2C69 | 556 - Carinhanha 01, 557 - Carinhanha 02, 558 - Malhada" at bounding box center [107, 367] width 160 height 54
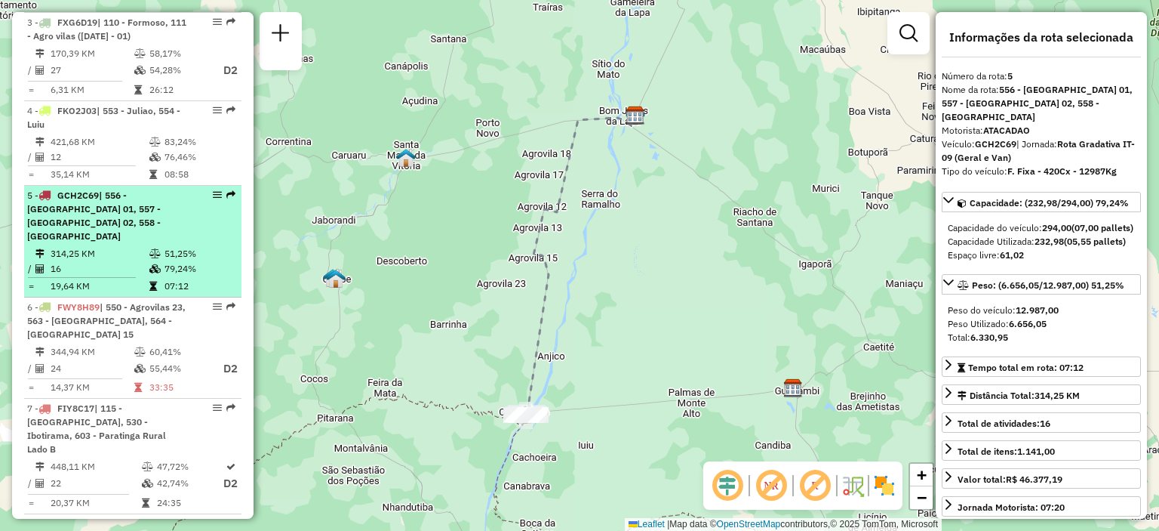
scroll to position [830, 0]
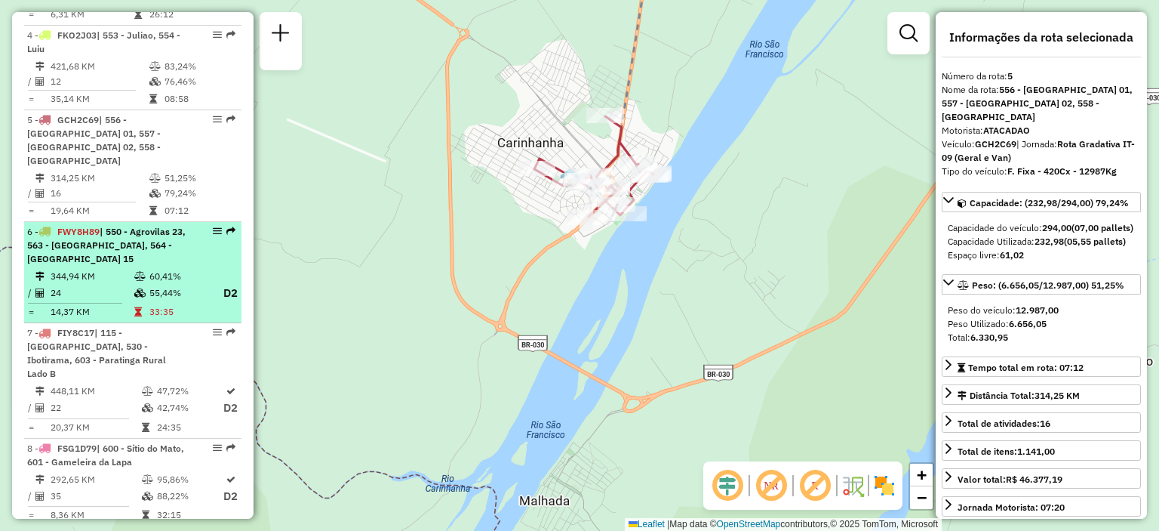
click at [186, 241] on div "6 - FWY8H89 | 550 - Agrovilas 23, 563 - Barra da Parateca, 564 - Agrovilas 15" at bounding box center [132, 245] width 211 height 41
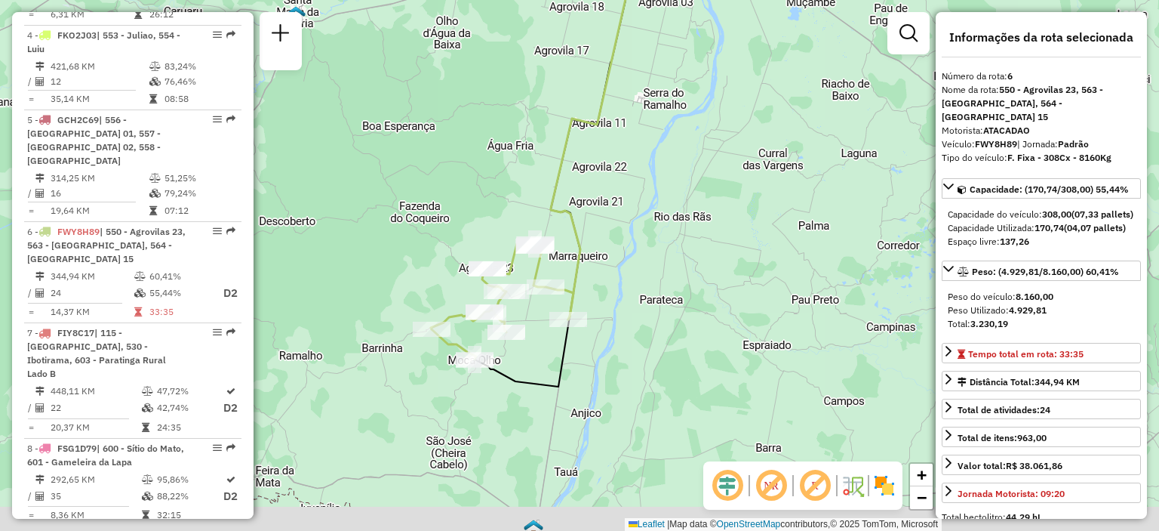
drag, startPoint x: 619, startPoint y: 333, endPoint x: 635, endPoint y: 199, distance: 134.5
click at [635, 199] on div "Janela de atendimento Grade de atendimento Capacidade Transportadoras Veículos …" at bounding box center [579, 265] width 1159 height 531
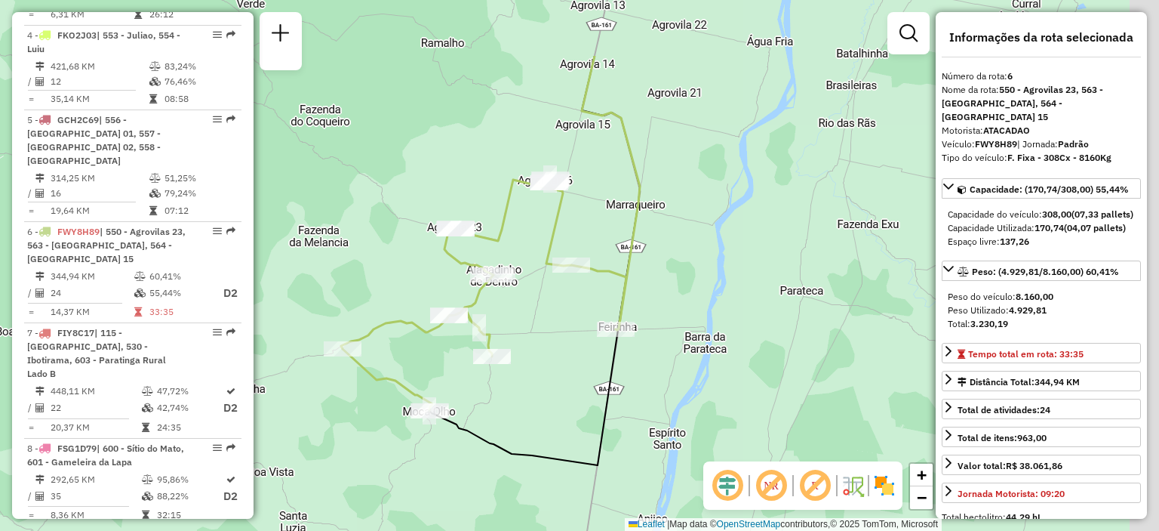
drag, startPoint x: 615, startPoint y: 235, endPoint x: 556, endPoint y: 357, distance: 135.7
click at [556, 357] on div "Janela de atendimento Grade de atendimento Capacidade Transportadoras Veículos …" at bounding box center [579, 265] width 1159 height 531
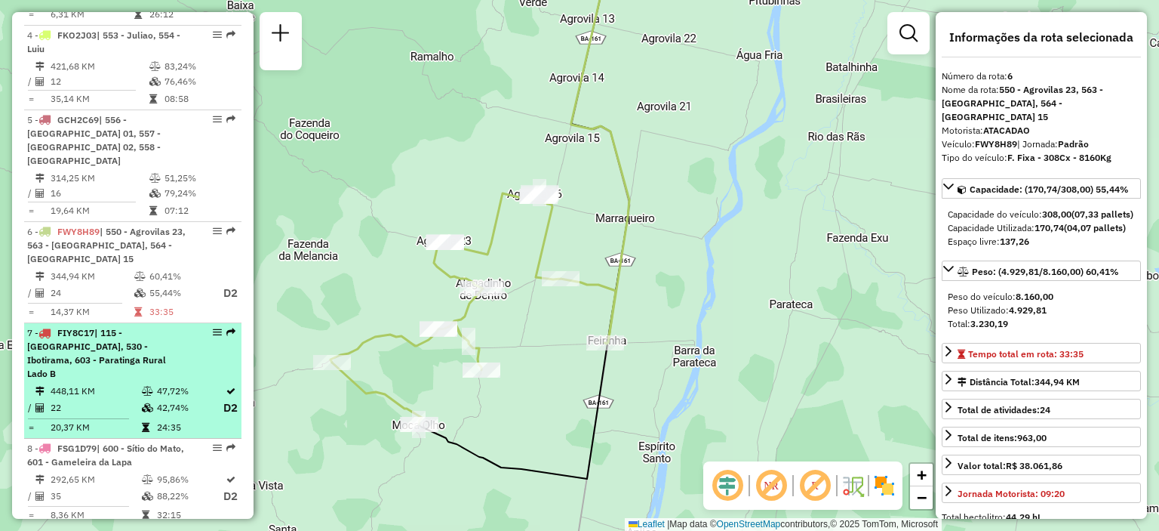
click at [131, 346] on div "7 - FIY8C17 | 115 - Paratinga, 530 - Ibotirama, 603 - Paratinga Rural Lado B" at bounding box center [107, 353] width 160 height 54
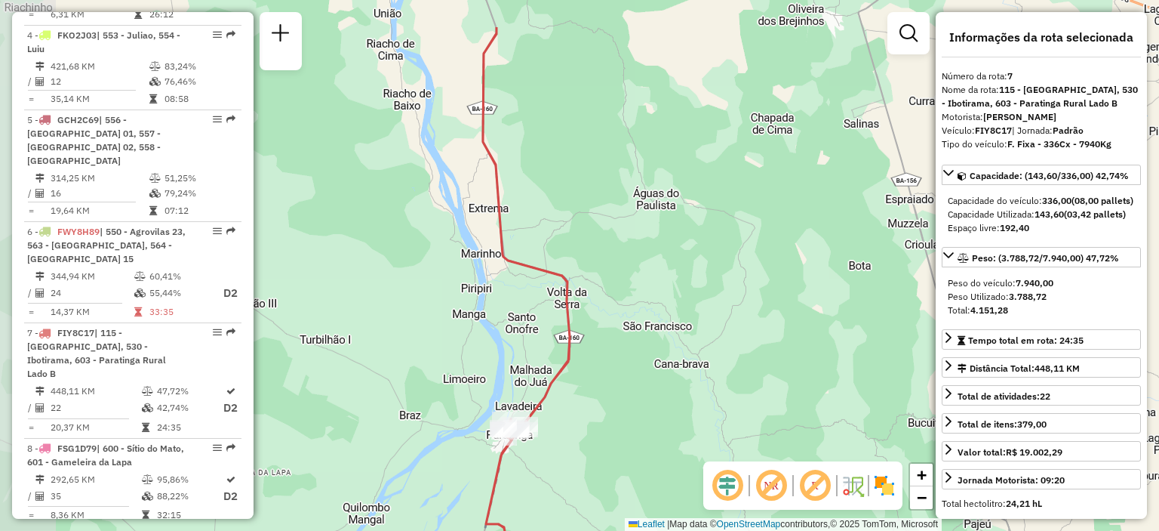
drag, startPoint x: 607, startPoint y: 129, endPoint x: 853, endPoint y: 208, distance: 258.5
click at [853, 208] on div "Janela de atendimento Grade de atendimento Capacidade Transportadoras Veículos …" at bounding box center [579, 265] width 1159 height 531
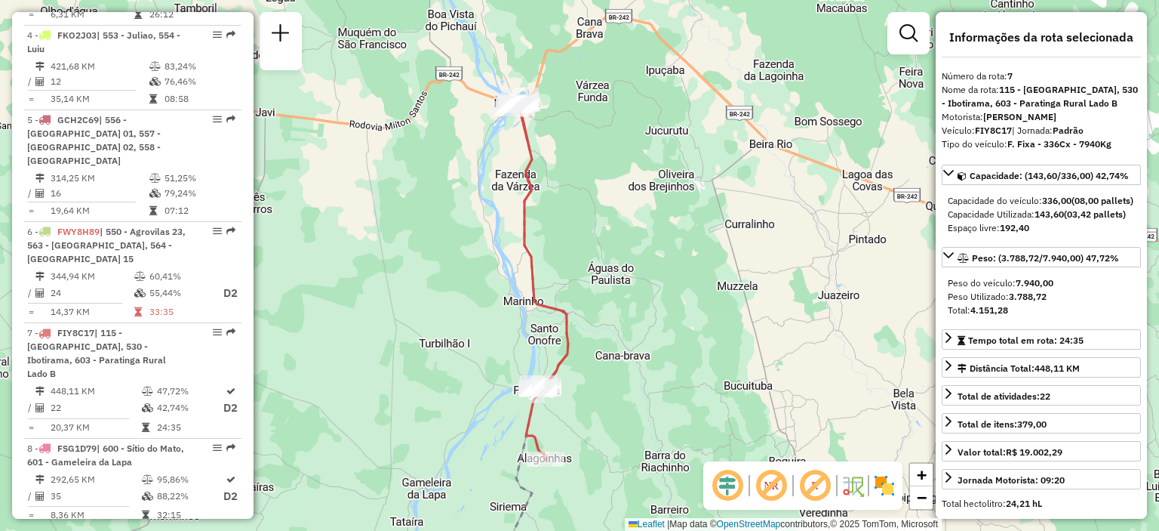
drag, startPoint x: 635, startPoint y: 133, endPoint x: 589, endPoint y: 198, distance: 79.6
click at [589, 198] on div "Janela de atendimento Grade de atendimento Capacidade Transportadoras Veículos …" at bounding box center [579, 265] width 1159 height 531
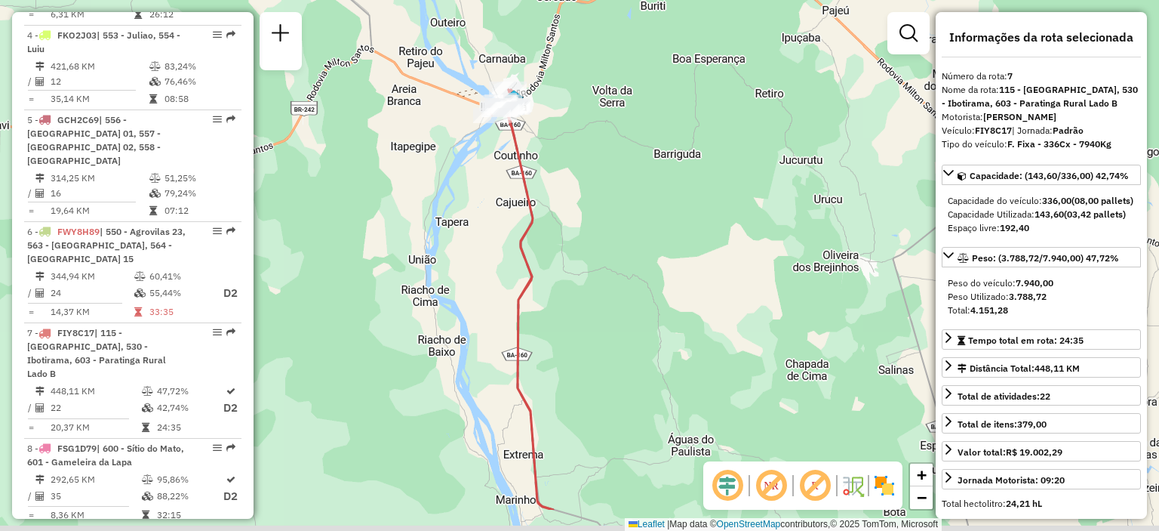
drag, startPoint x: 577, startPoint y: 203, endPoint x: 580, endPoint y: 159, distance: 43.9
click at [580, 159] on div "Janela de atendimento Grade de atendimento Capacidade Transportadoras Veículos …" at bounding box center [579, 265] width 1159 height 531
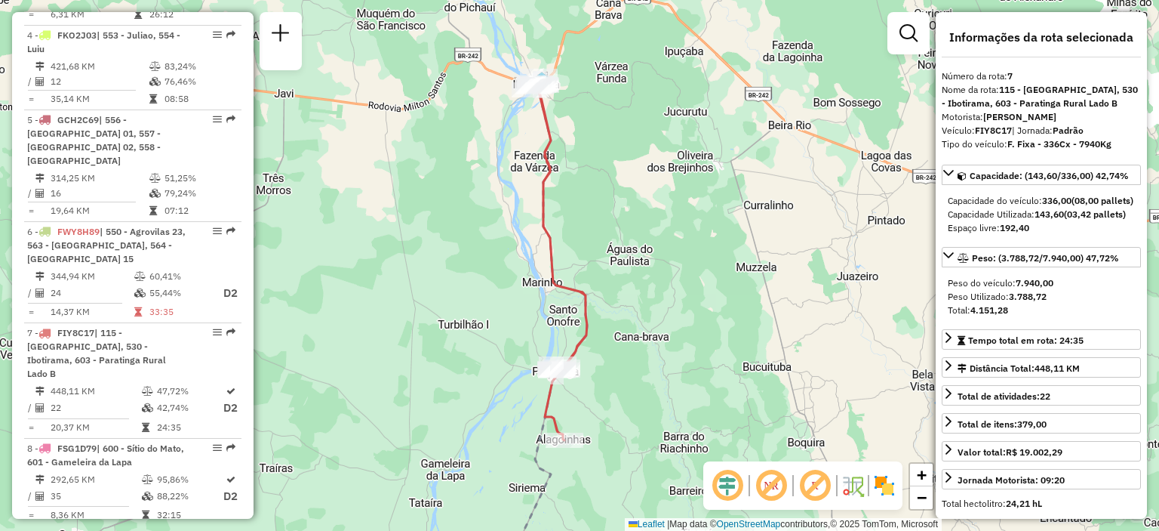
drag, startPoint x: 620, startPoint y: 241, endPoint x: 613, endPoint y: 205, distance: 36.9
click at [613, 205] on div "Janela de atendimento Grade de atendimento Capacidade Transportadoras Veículos …" at bounding box center [579, 265] width 1159 height 531
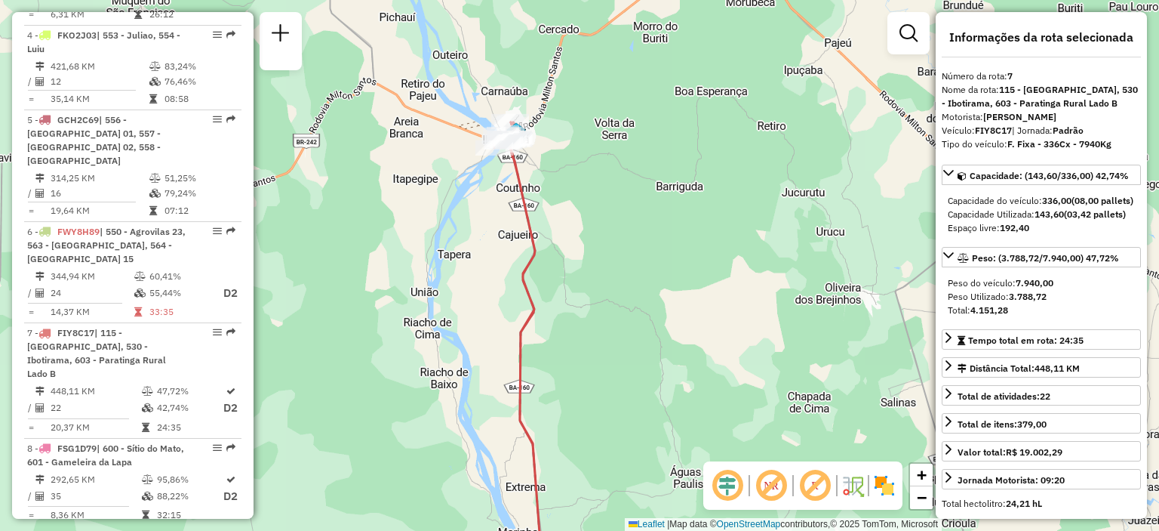
drag, startPoint x: 571, startPoint y: 93, endPoint x: 574, endPoint y: 189, distance: 96.7
click at [574, 189] on div "Janela de atendimento Grade de atendimento Capacidade Transportadoras Veículos …" at bounding box center [579, 265] width 1159 height 531
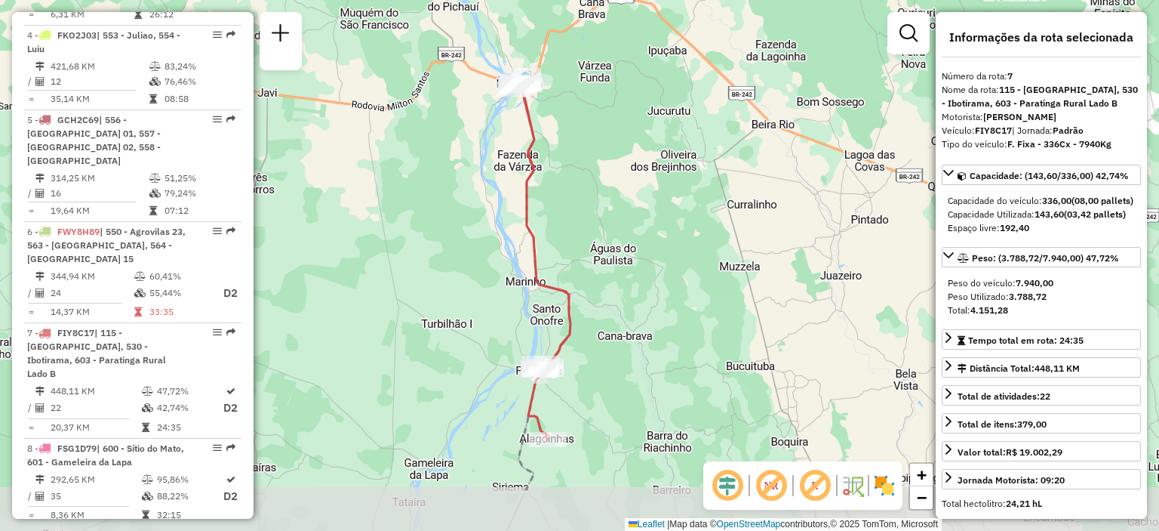
drag, startPoint x: 588, startPoint y: 277, endPoint x: 569, endPoint y: 174, distance: 105.1
click at [569, 174] on div "Janela de atendimento Grade de atendimento Capacidade Transportadoras Veículos …" at bounding box center [579, 265] width 1159 height 531
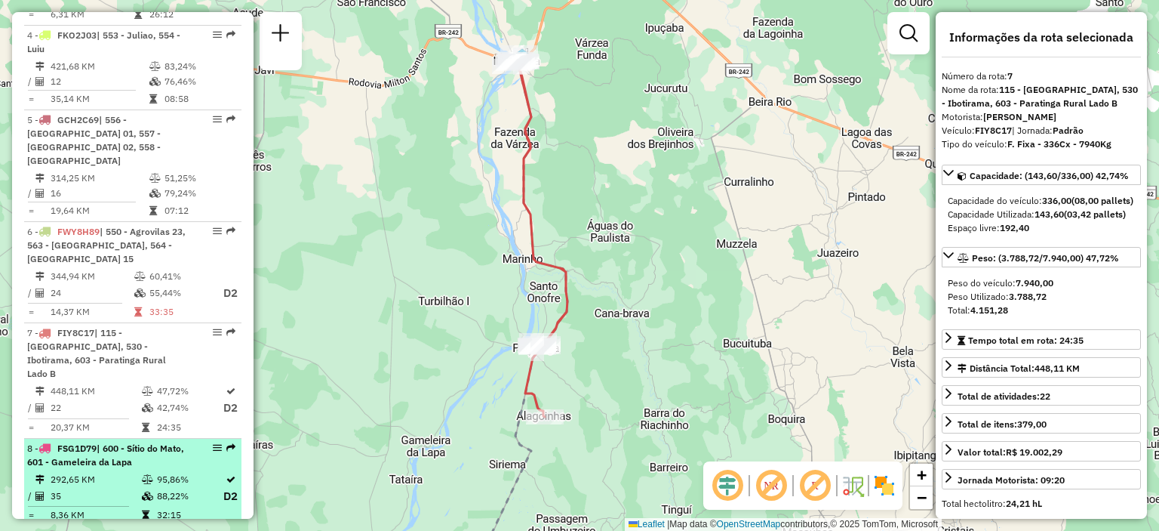
click at [108, 472] on td "292,65 KM" at bounding box center [95, 479] width 91 height 15
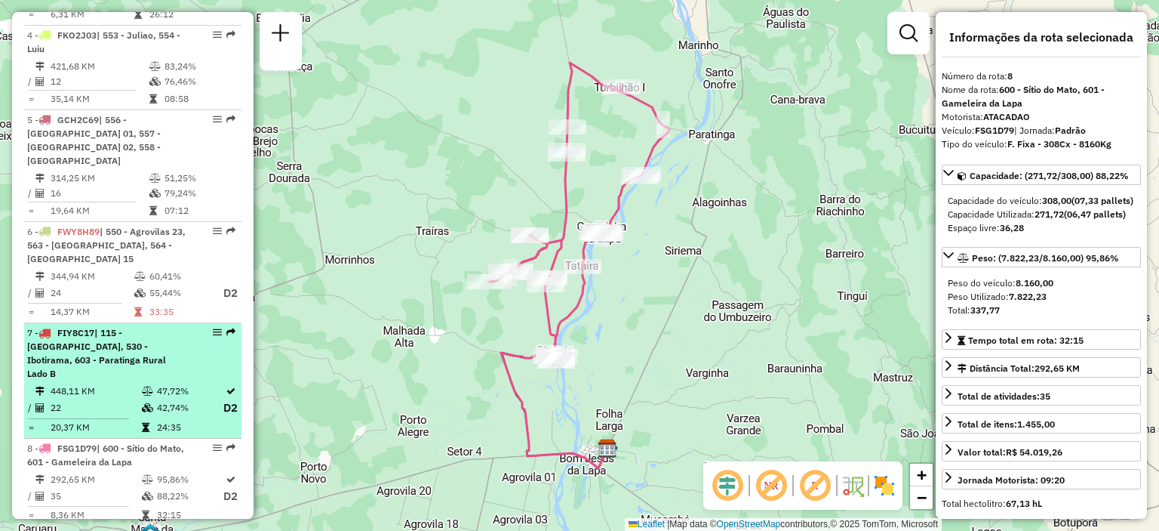
scroll to position [1057, 0]
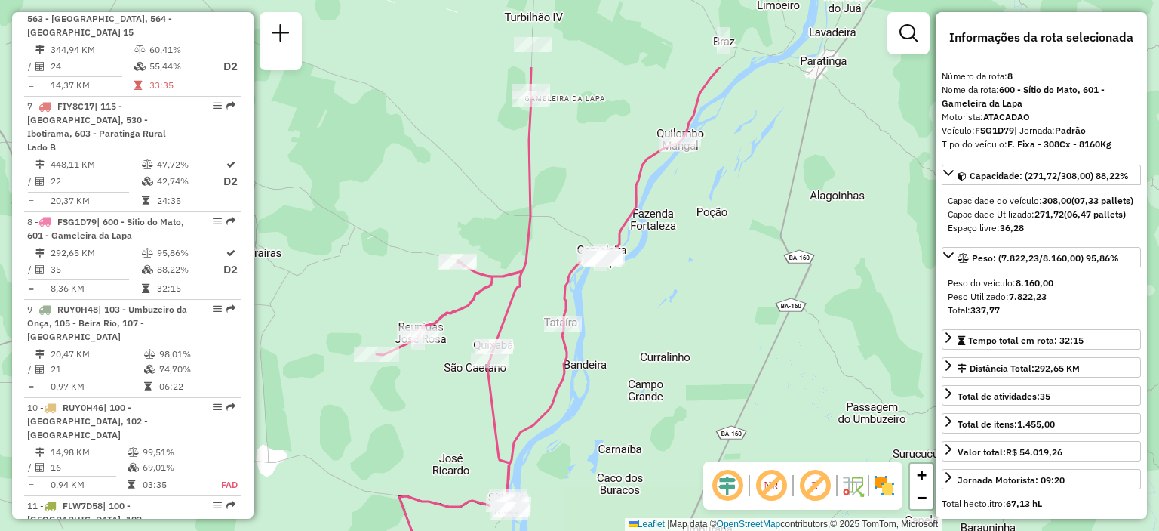
drag, startPoint x: 586, startPoint y: 284, endPoint x: 590, endPoint y: 405, distance: 120.9
click at [590, 405] on div "Janela de atendimento Grade de atendimento Capacidade Transportadoras Veículos …" at bounding box center [579, 265] width 1159 height 531
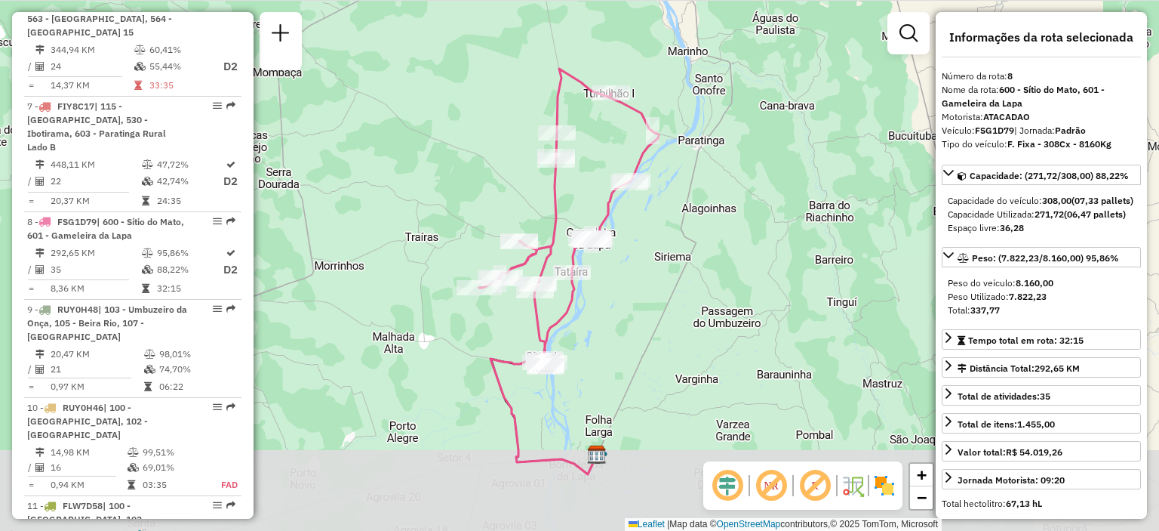
drag, startPoint x: 670, startPoint y: 420, endPoint x: 655, endPoint y: 336, distance: 85.1
click at [655, 336] on div "Janela de atendimento Grade de atendimento Capacidade Transportadoras Veículos …" at bounding box center [579, 265] width 1159 height 531
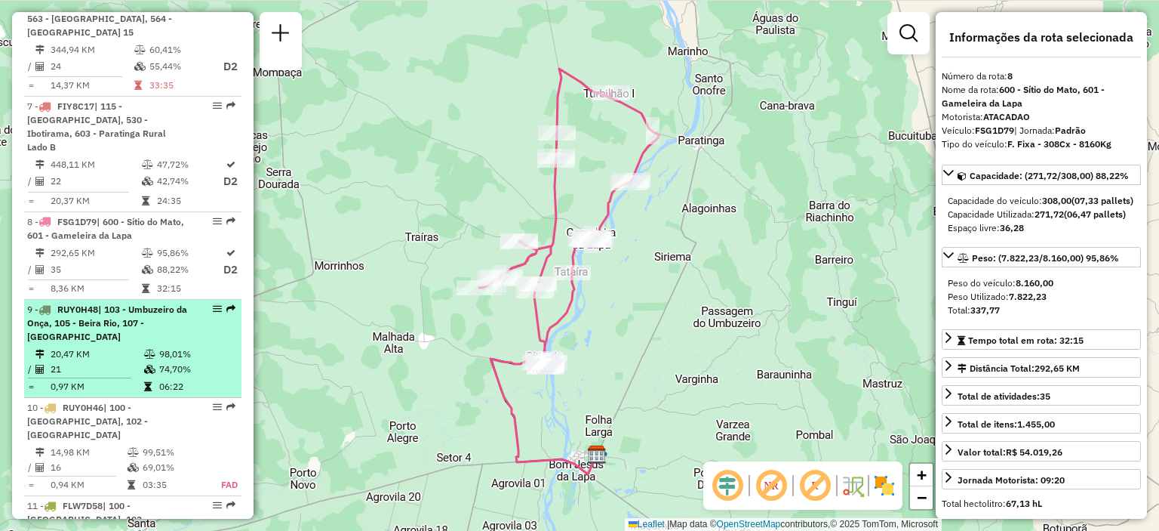
click at [136, 313] on div "9 - RUY0H48 | 103 - Umbuzeiro da Onça, 105 - Beira Rio, 107 - Bom Jesus da Lapa" at bounding box center [107, 323] width 160 height 41
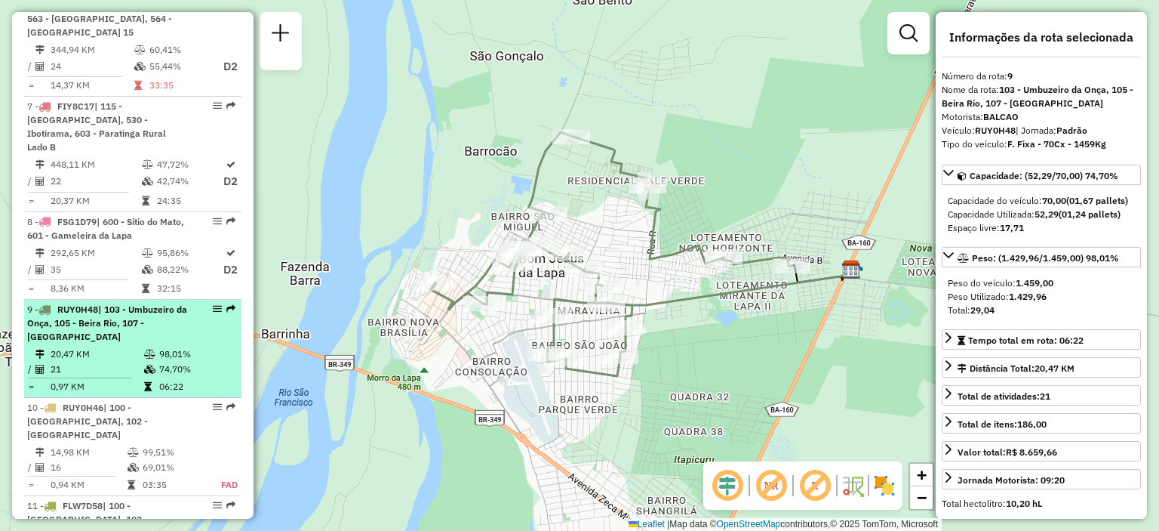
click at [135, 306] on div "9 - RUY0H48 | 103 - Umbuzeiro da Onça, 105 - Beira Rio, 107 - Bom Jesus da Lapa" at bounding box center [107, 323] width 160 height 41
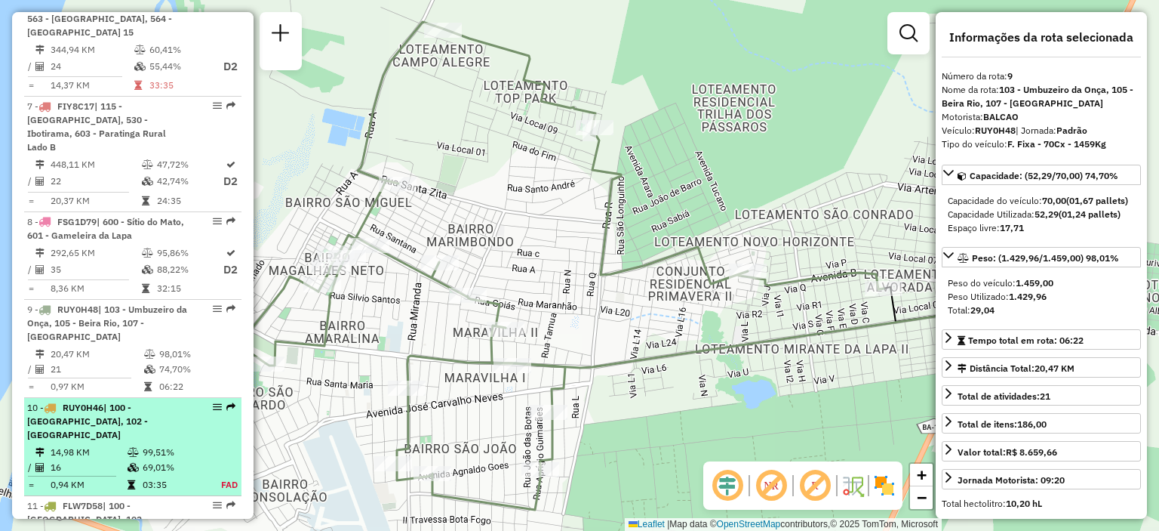
click at [113, 399] on li "10 - RUY0H46 | 100 - Lagoa Grande, 102 - Amaralina 14,98 KM 99,51% / 16 69,01% …" at bounding box center [132, 447] width 217 height 98
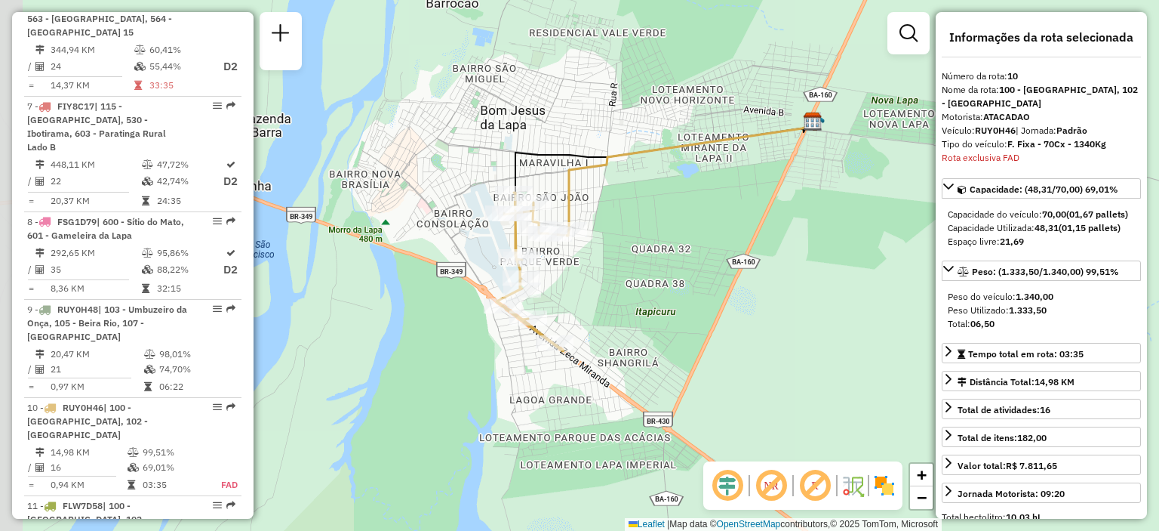
drag, startPoint x: 596, startPoint y: 276, endPoint x: 604, endPoint y: 268, distance: 11.7
click at [604, 268] on div "Janela de atendimento Grade de atendimento Capacidade Transportadoras Veículos …" at bounding box center [579, 265] width 1159 height 531
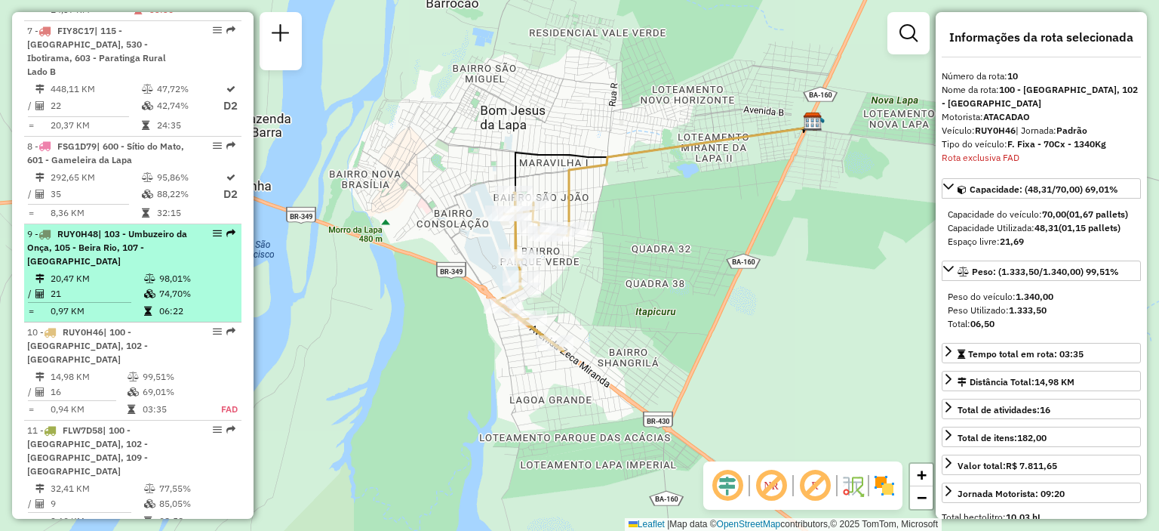
scroll to position [1208, 0]
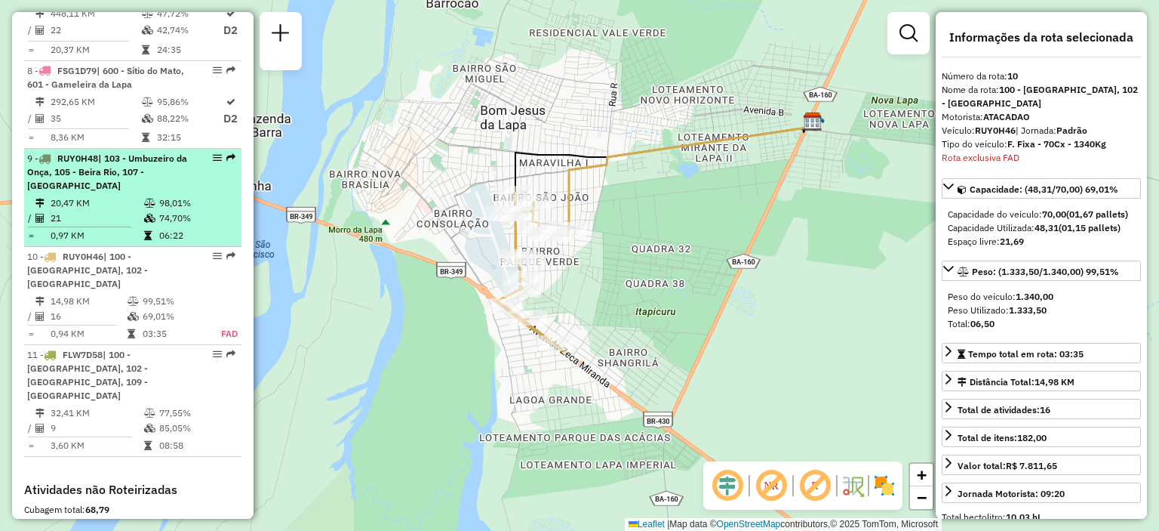
click at [143, 152] on span "| 103 - Umbuzeiro da Onça, 105 - Beira Rio, 107 - Bom Jesus da Lapa" at bounding box center [107, 171] width 160 height 38
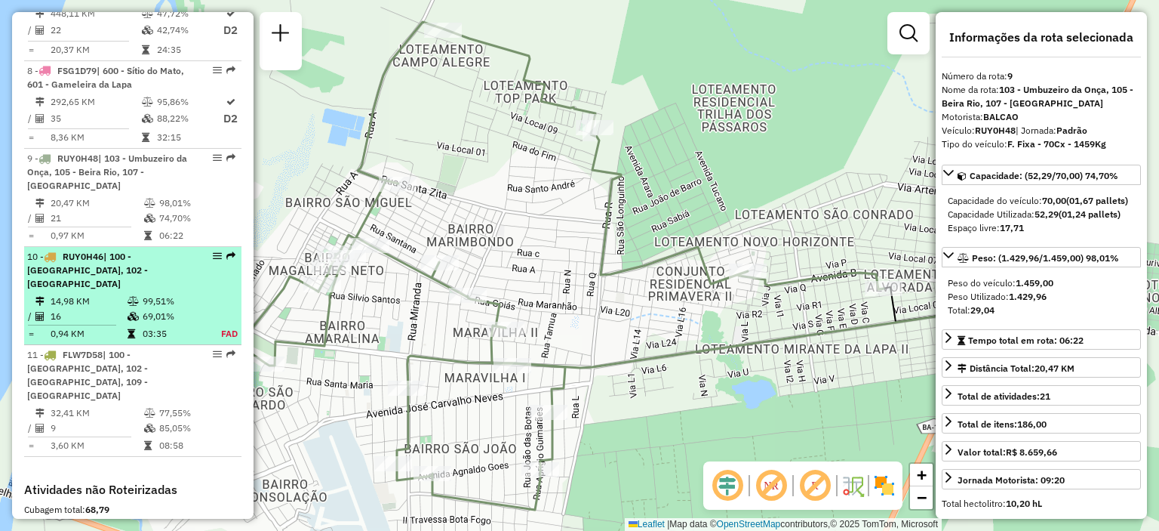
click at [123, 251] on span "| 100 - Lagoa Grande, 102 - Amaralina" at bounding box center [87, 270] width 121 height 38
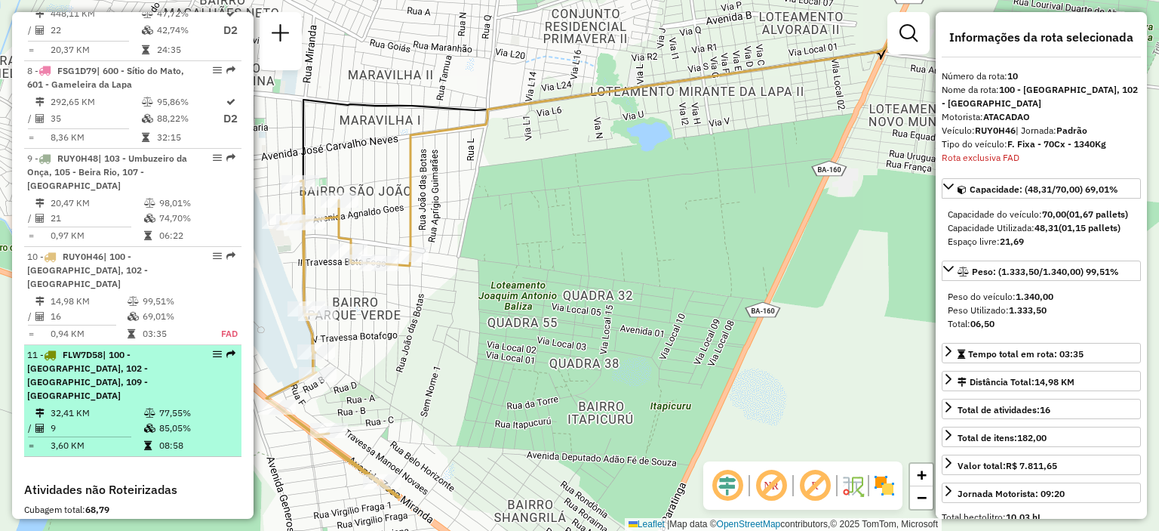
click at [122, 405] on td "32,41 KM" at bounding box center [97, 412] width 94 height 15
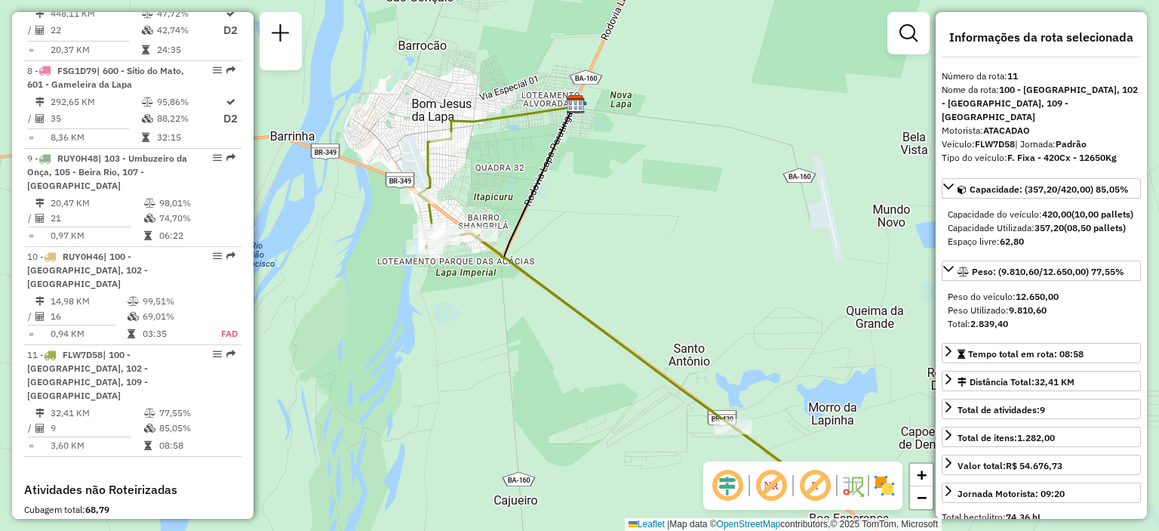
drag, startPoint x: 436, startPoint y: 281, endPoint x: 480, endPoint y: 307, distance: 51.1
click at [480, 307] on div "Janela de atendimento Grade de atendimento Capacidade Transportadoras Veículos …" at bounding box center [579, 265] width 1159 height 531
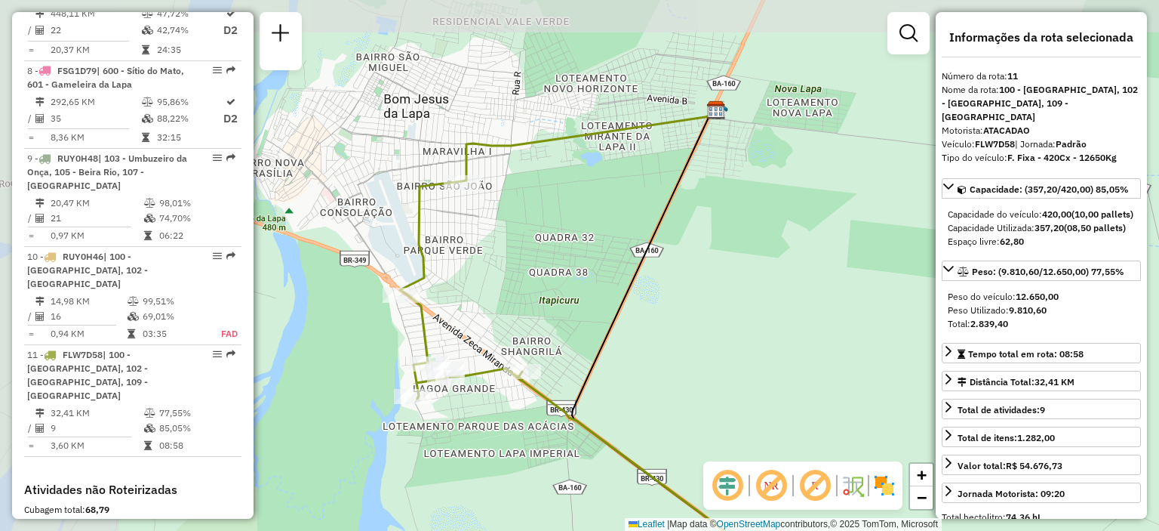
drag, startPoint x: 546, startPoint y: 201, endPoint x: 669, endPoint y: 328, distance: 176.7
click at [669, 328] on div "Janela de atendimento Grade de atendimento Capacidade Transportadoras Veículos …" at bounding box center [579, 265] width 1159 height 531
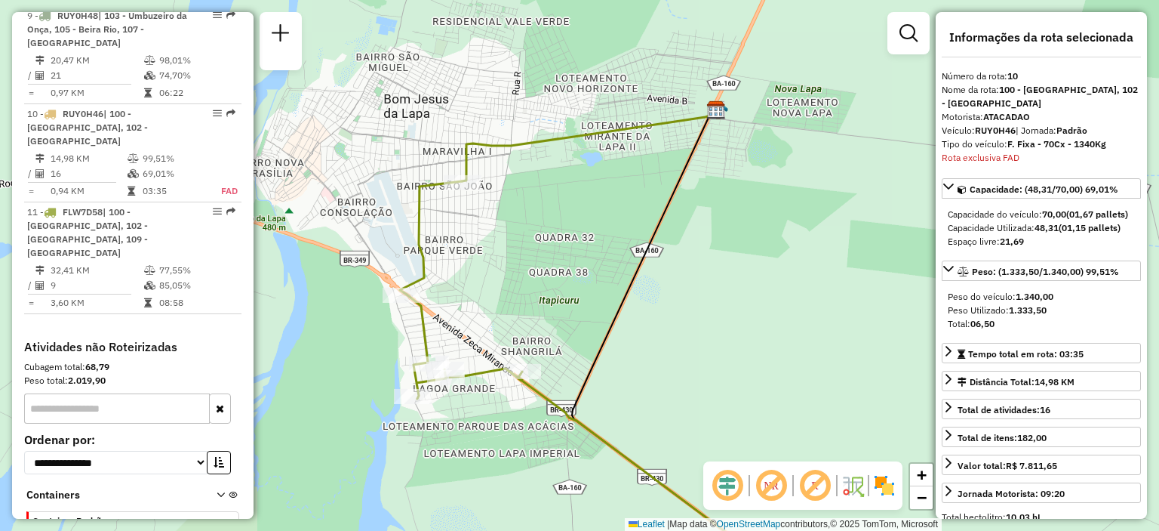
scroll to position [1352, 0]
